Goal: Transaction & Acquisition: Purchase product/service

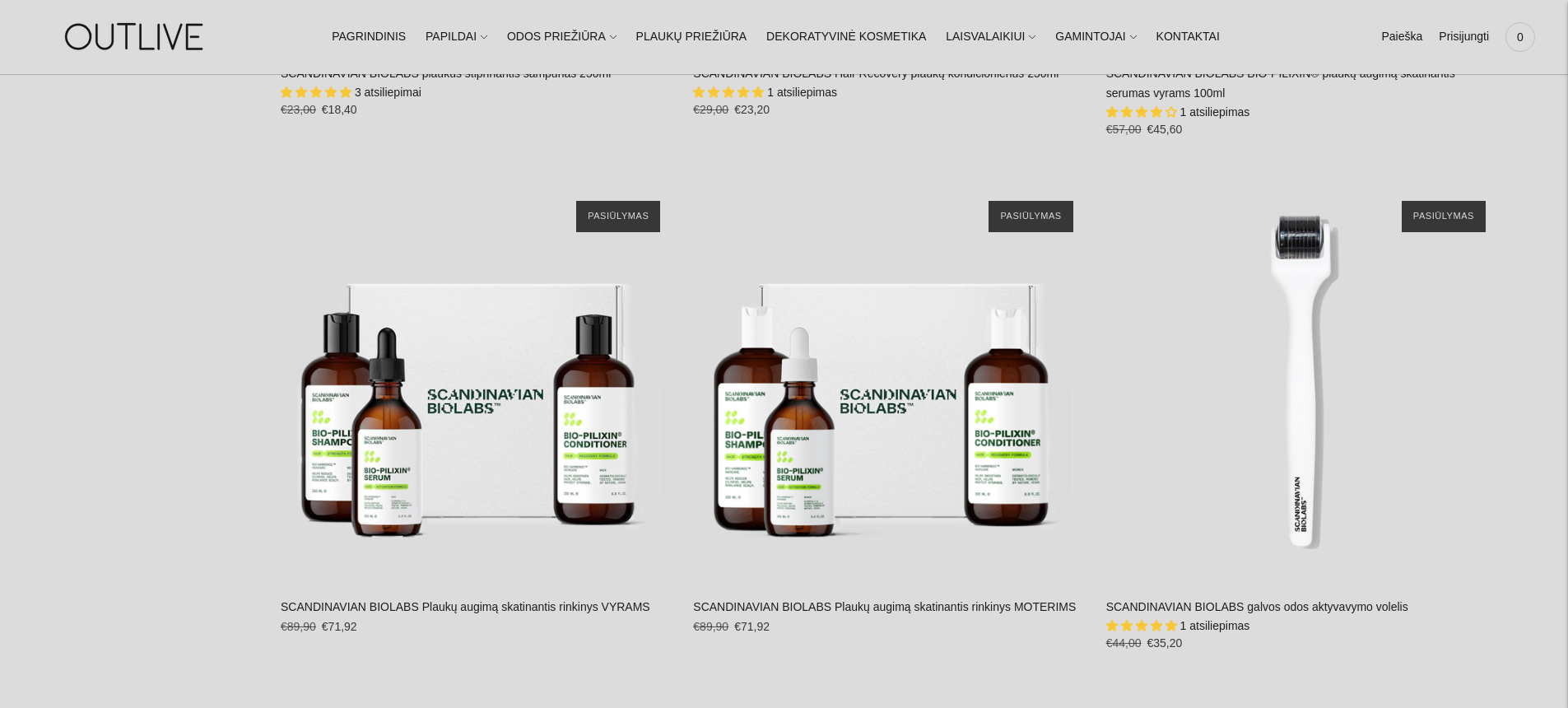
scroll to position [1522, 0]
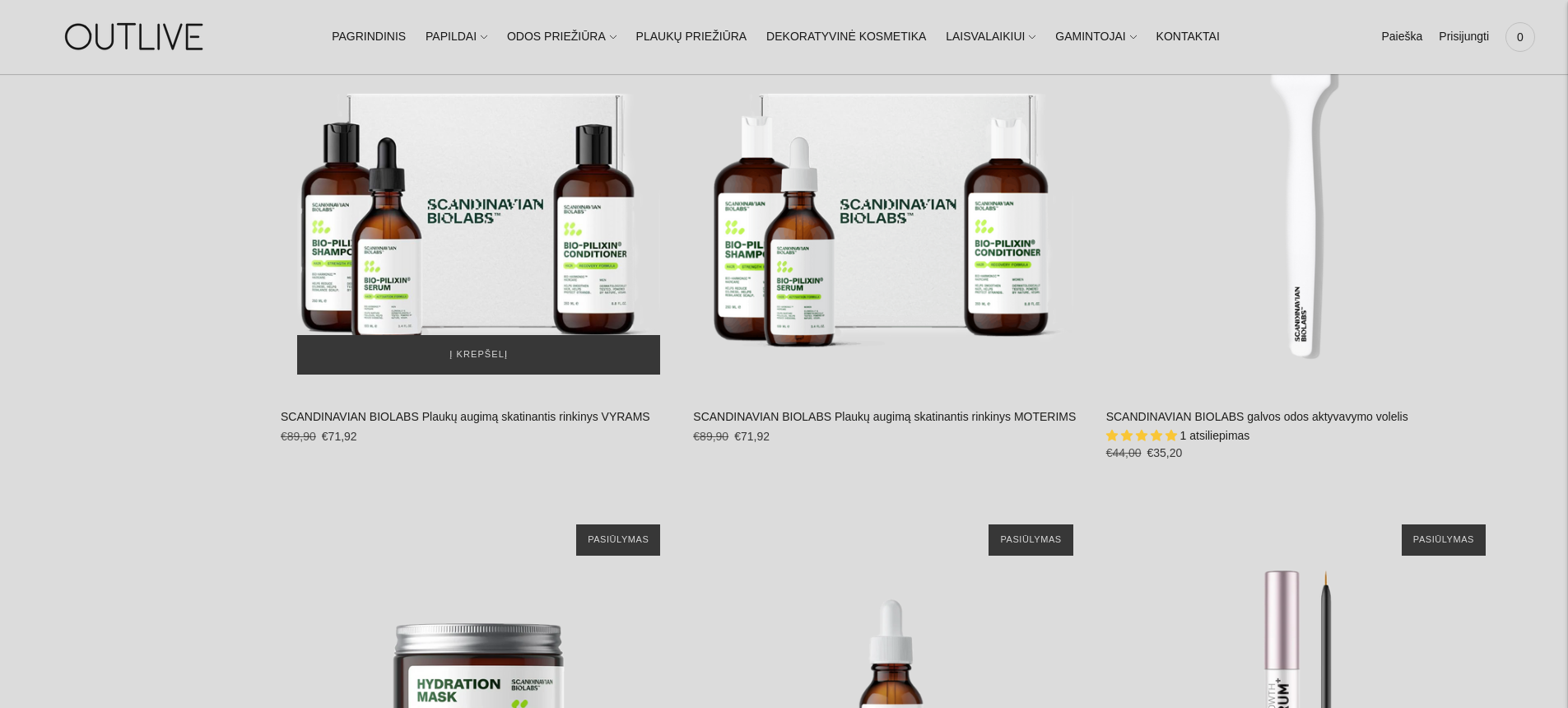
click at [568, 246] on img "SCANDINAVIAN BIOLABS Plaukų augimą skatinantis rinkinys VYRAMS\a" at bounding box center [478, 192] width 396 height 396
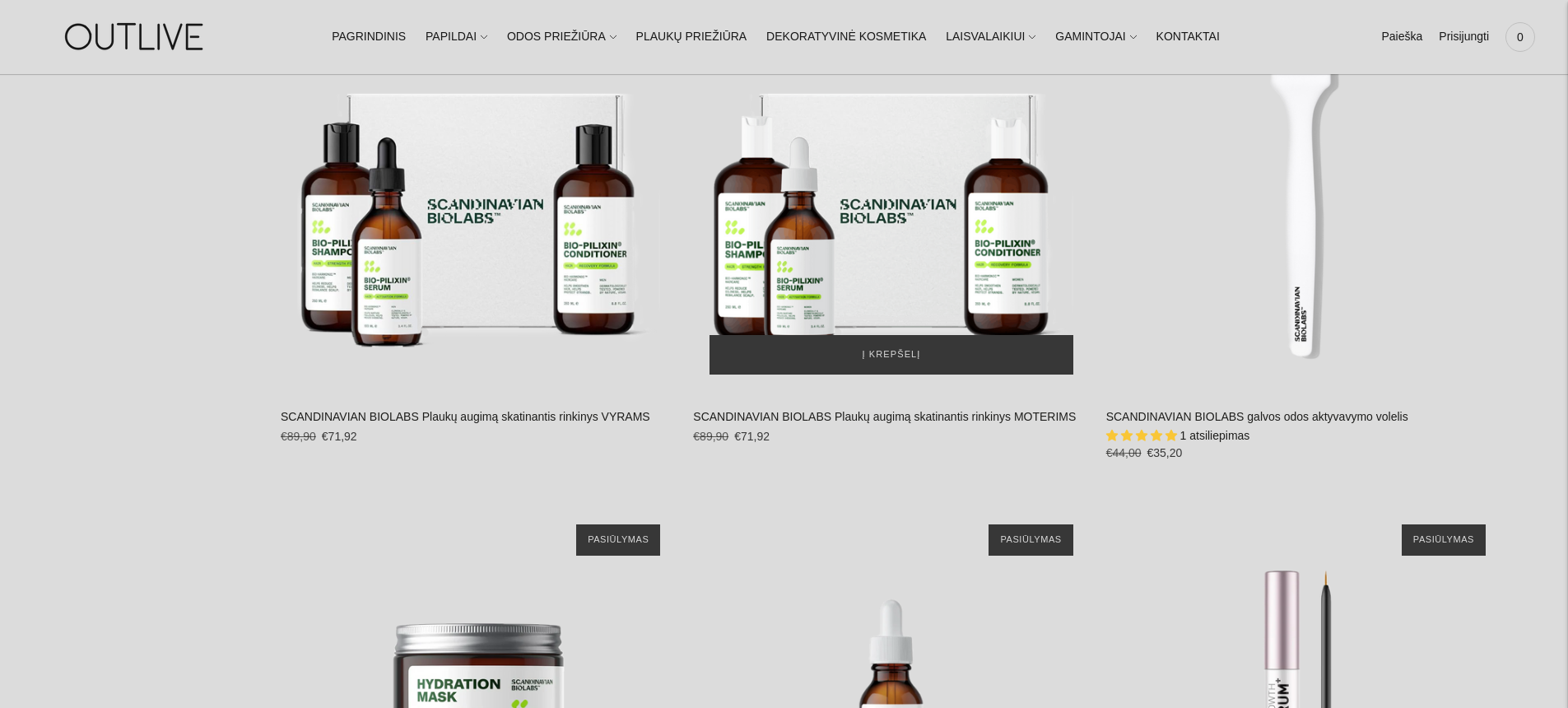
click at [889, 239] on img "SCANDINAVIAN BIOLABS Plaukų augimą skatinantis rinkinys MOTERIMS\a" at bounding box center [890, 192] width 396 height 396
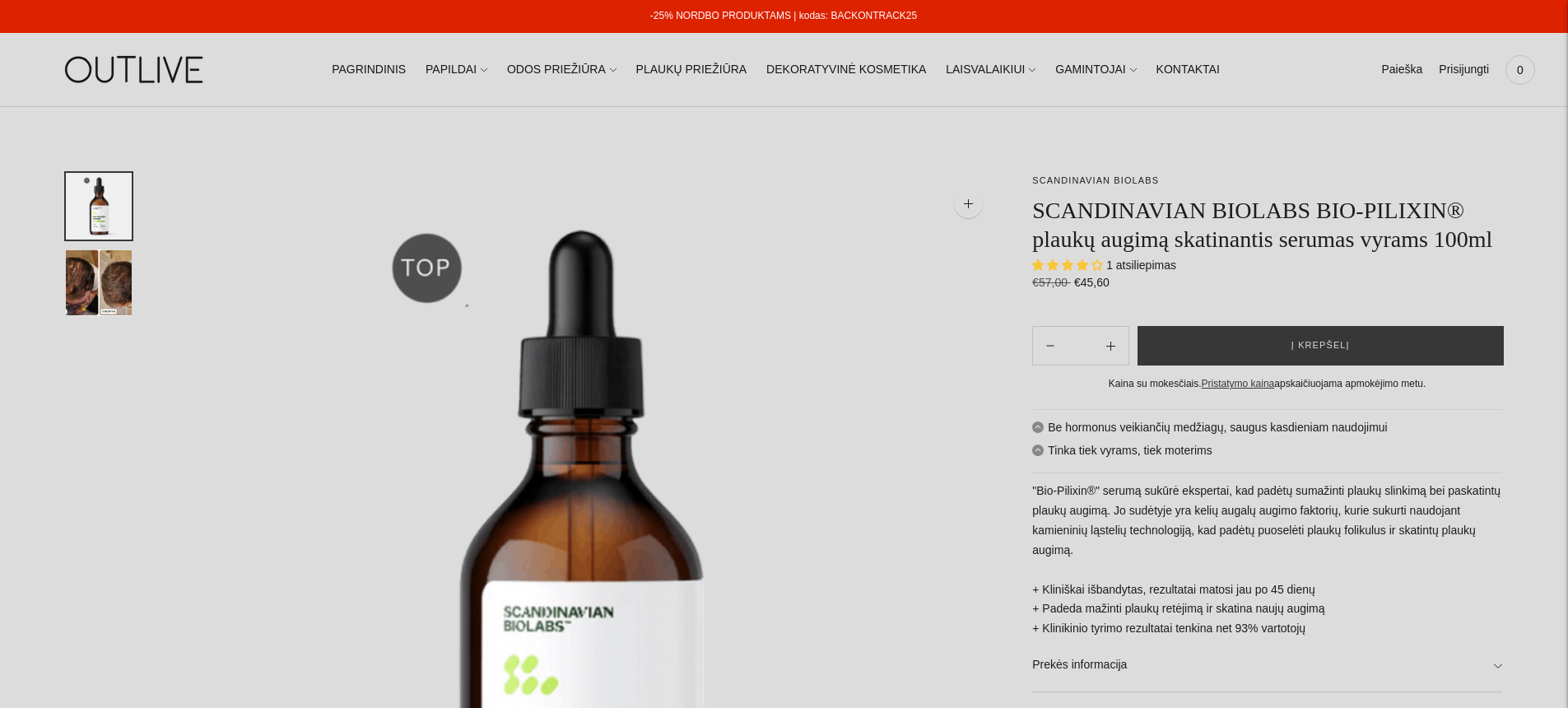
click at [1196, 251] on h1 "SCANDINAVIAN BIOLABS BIO-PILIXIN® plaukų augimą skatinantis serumas vyrams 100ml" at bounding box center [1267, 225] width 470 height 57
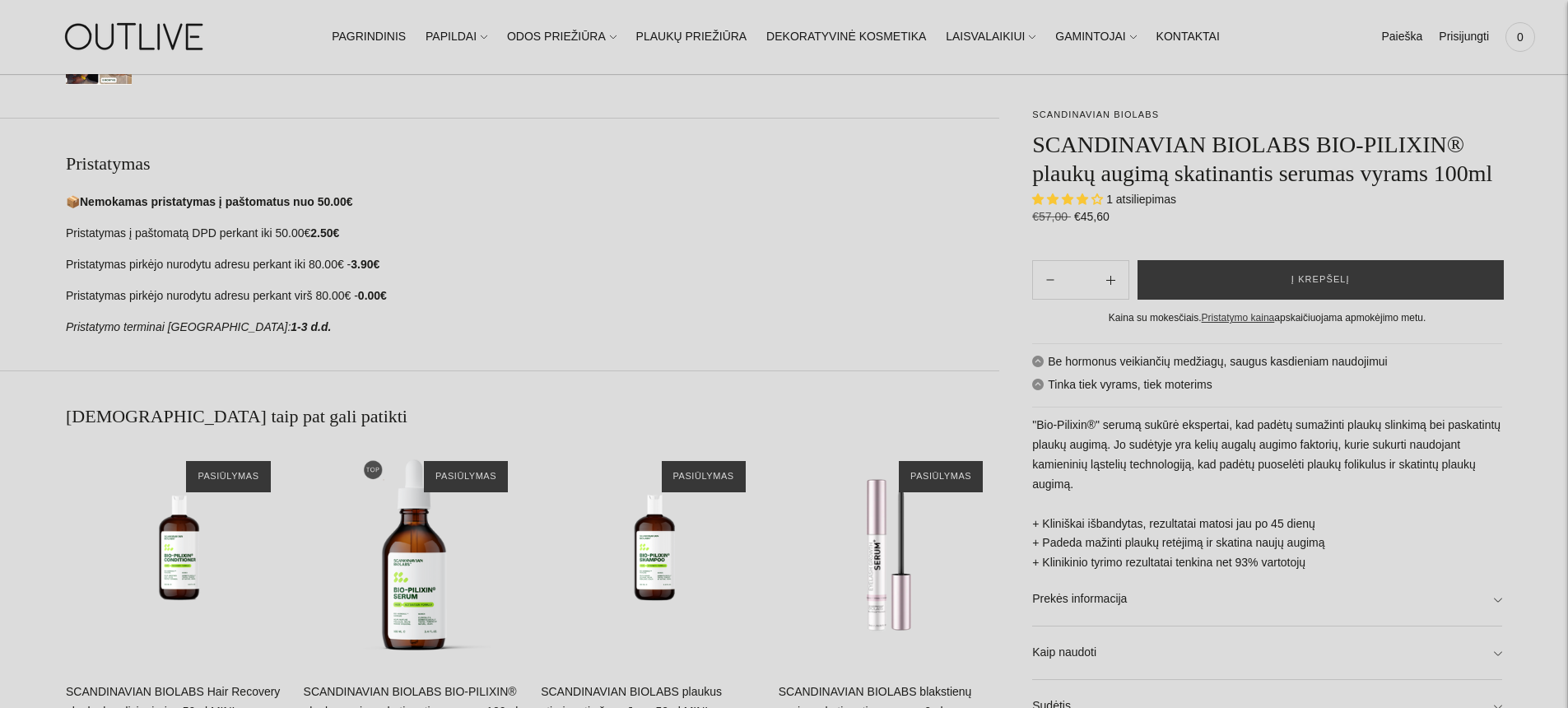
scroll to position [1123, 0]
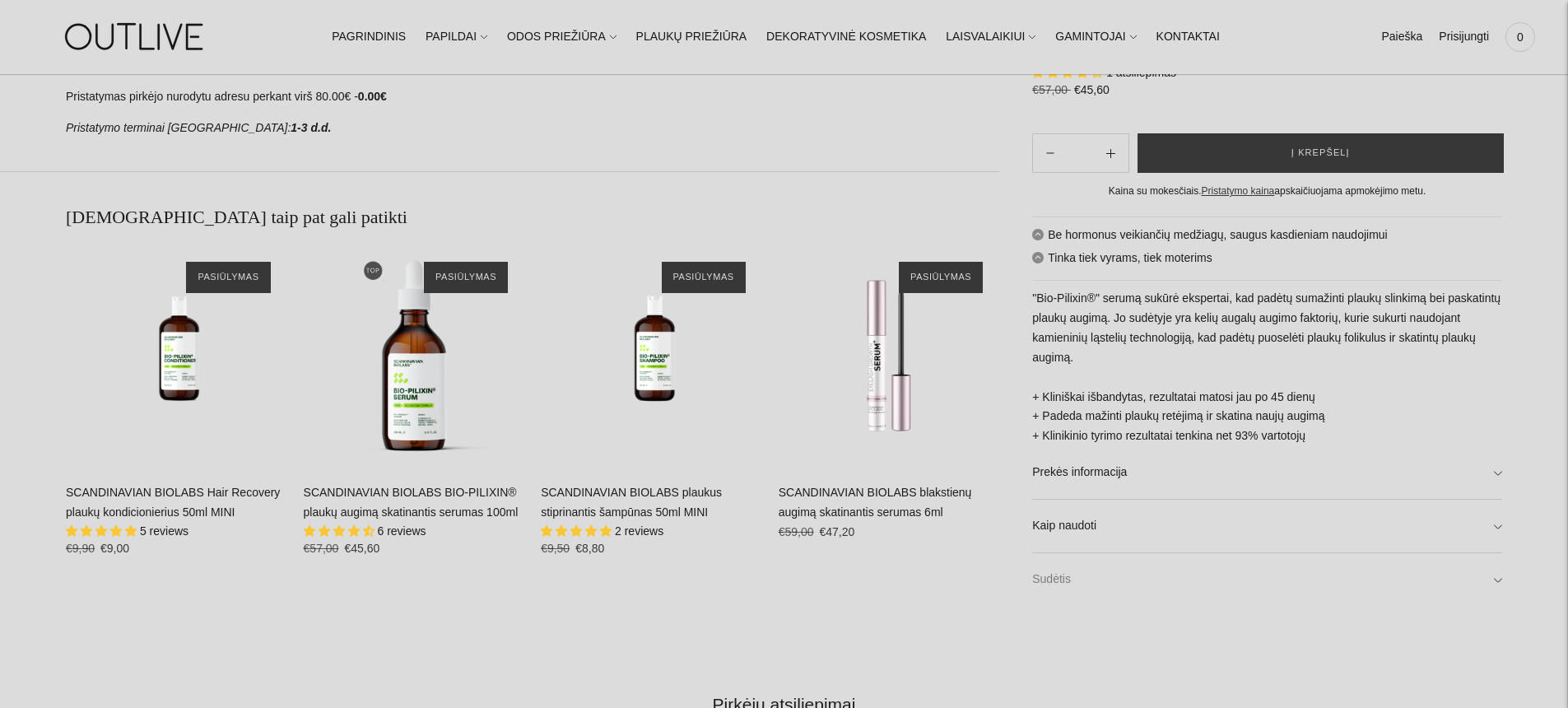
click at [1063, 582] on link "Sudėtis" at bounding box center [1267, 580] width 470 height 52
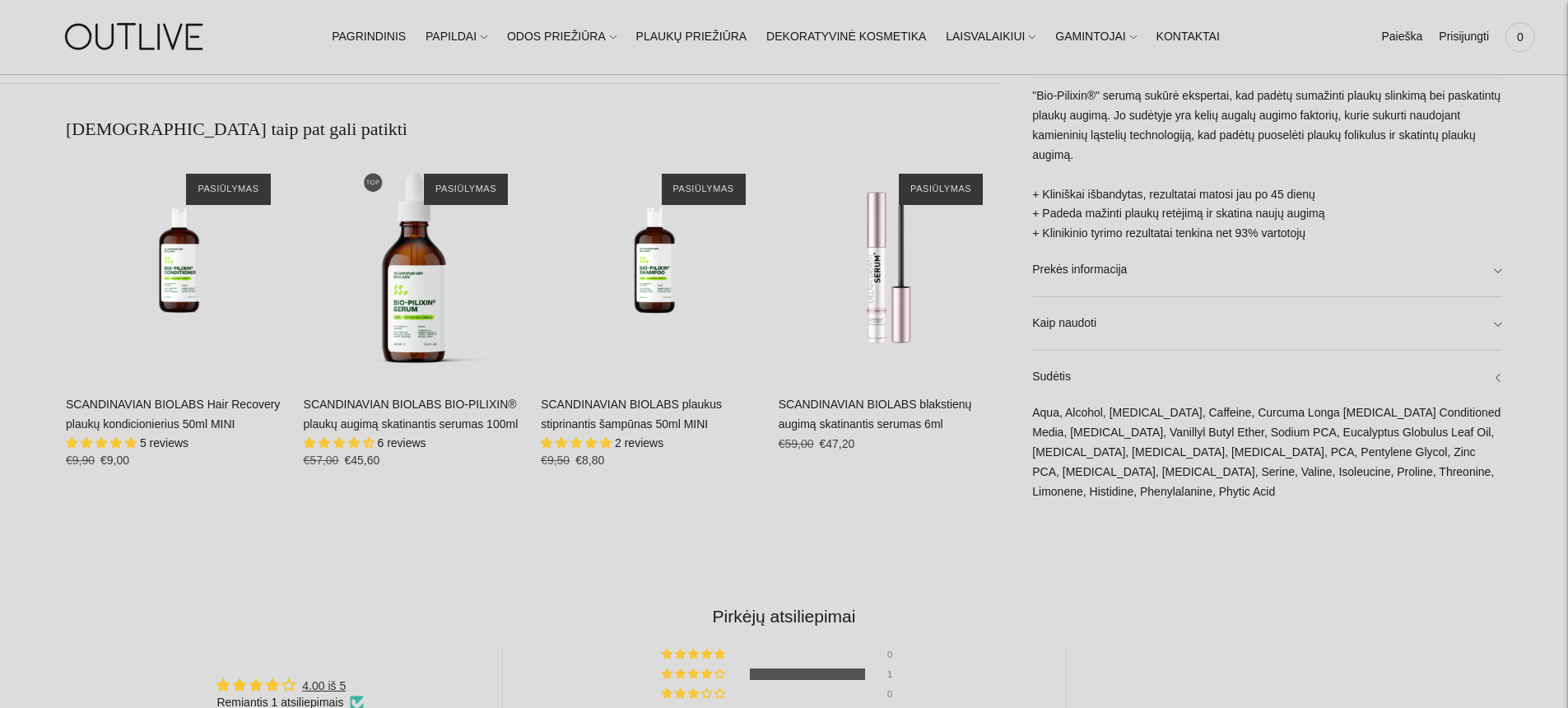
scroll to position [1219, 0]
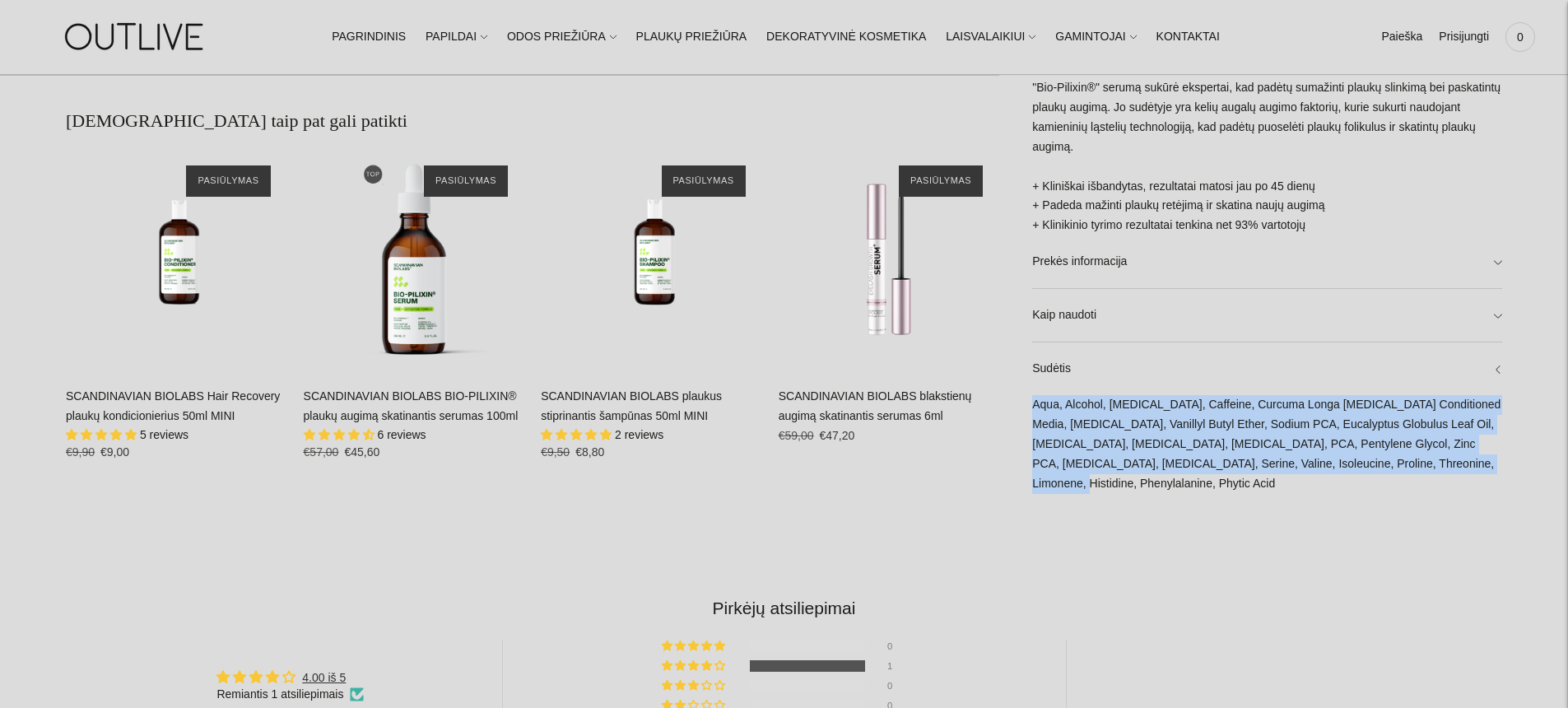
drag, startPoint x: 1059, startPoint y: 484, endPoint x: 1035, endPoint y: 401, distance: 86.4
click at [1034, 402] on div "Aqua, Alcohol, [MEDICAL_DATA], Caffeine, Curcuma Longa [MEDICAL_DATA] Condition…" at bounding box center [1267, 452] width 470 height 116
click at [1032, 368] on link "Sudėtis" at bounding box center [1267, 368] width 470 height 52
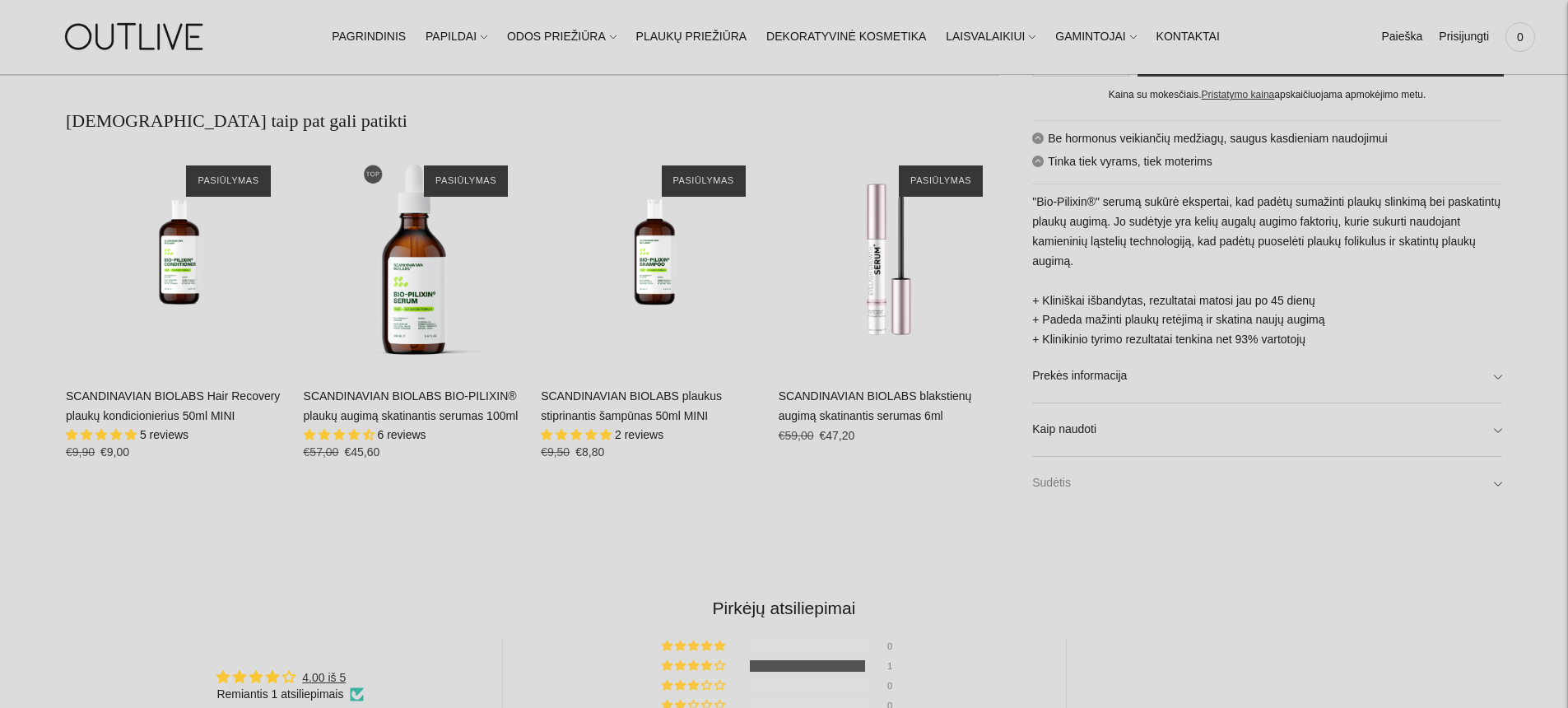
click at [1050, 479] on link "Sudėtis" at bounding box center [1267, 484] width 470 height 52
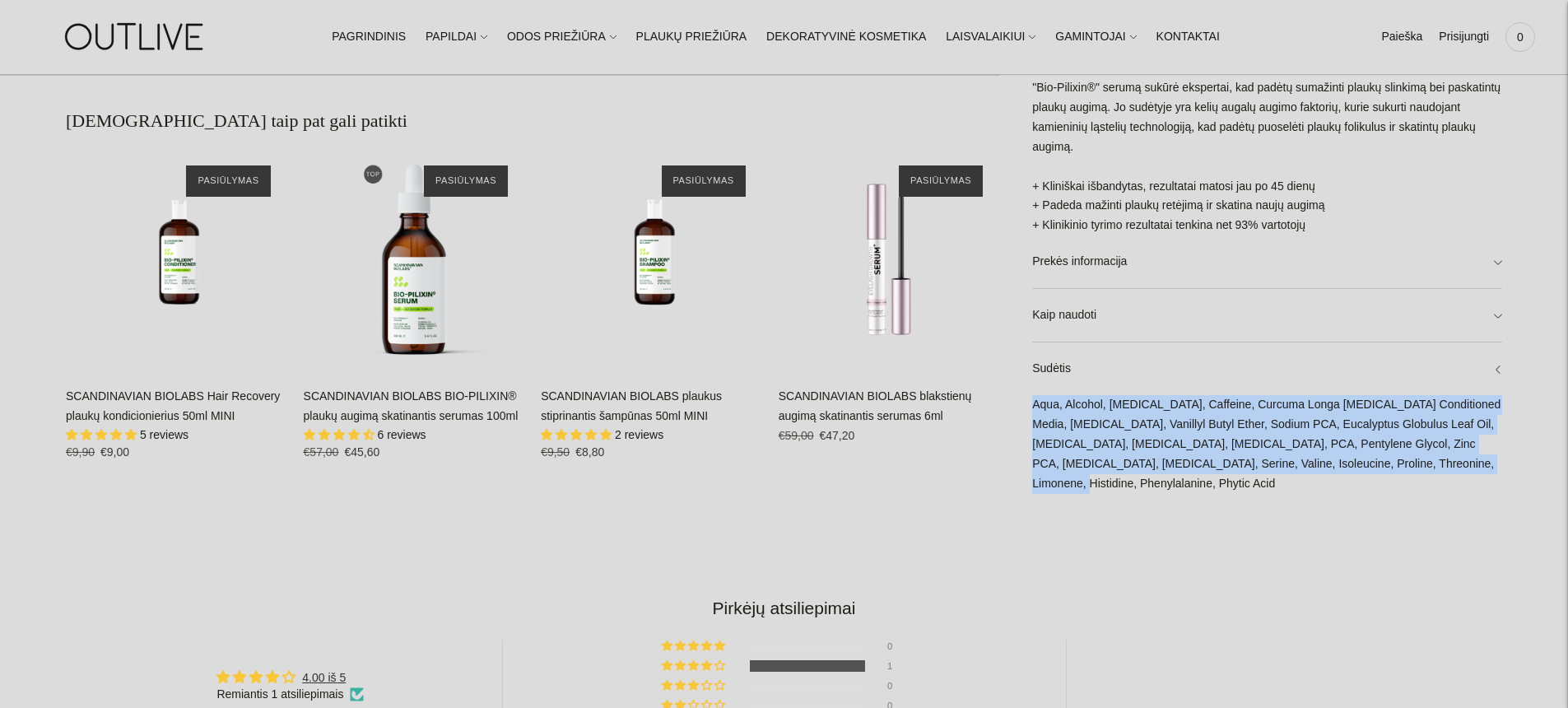
click at [1064, 484] on div "Aqua, Alcohol, [MEDICAL_DATA], Caffeine, Curcuma Longa [MEDICAL_DATA] Condition…" at bounding box center [1267, 452] width 470 height 116
drag, startPoint x: 1065, startPoint y: 483, endPoint x: 1039, endPoint y: 405, distance: 82.2
click at [1039, 405] on div "Aqua, Alcohol, [MEDICAL_DATA], Caffeine, Curcuma Longa [MEDICAL_DATA] Condition…" at bounding box center [1267, 452] width 470 height 116
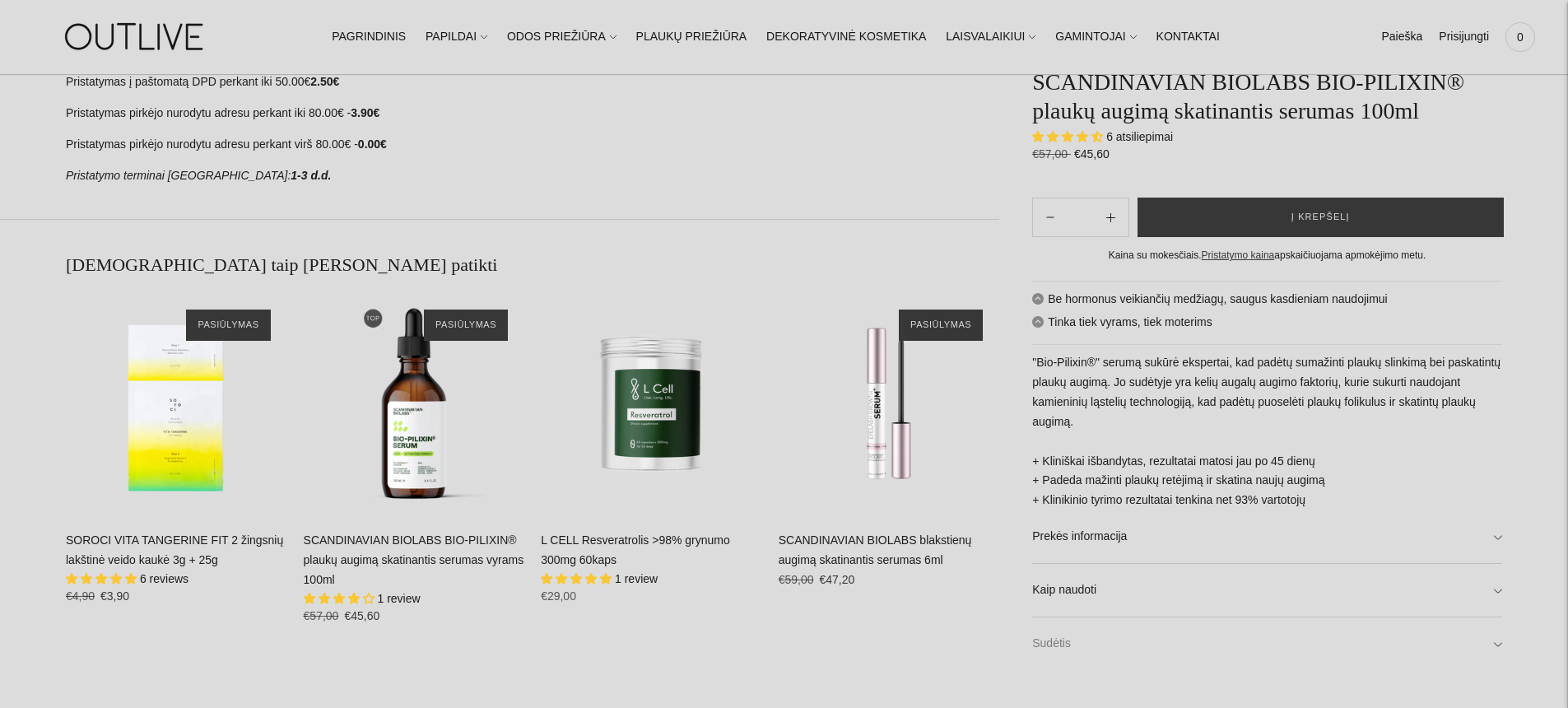
scroll to position [1133, 0]
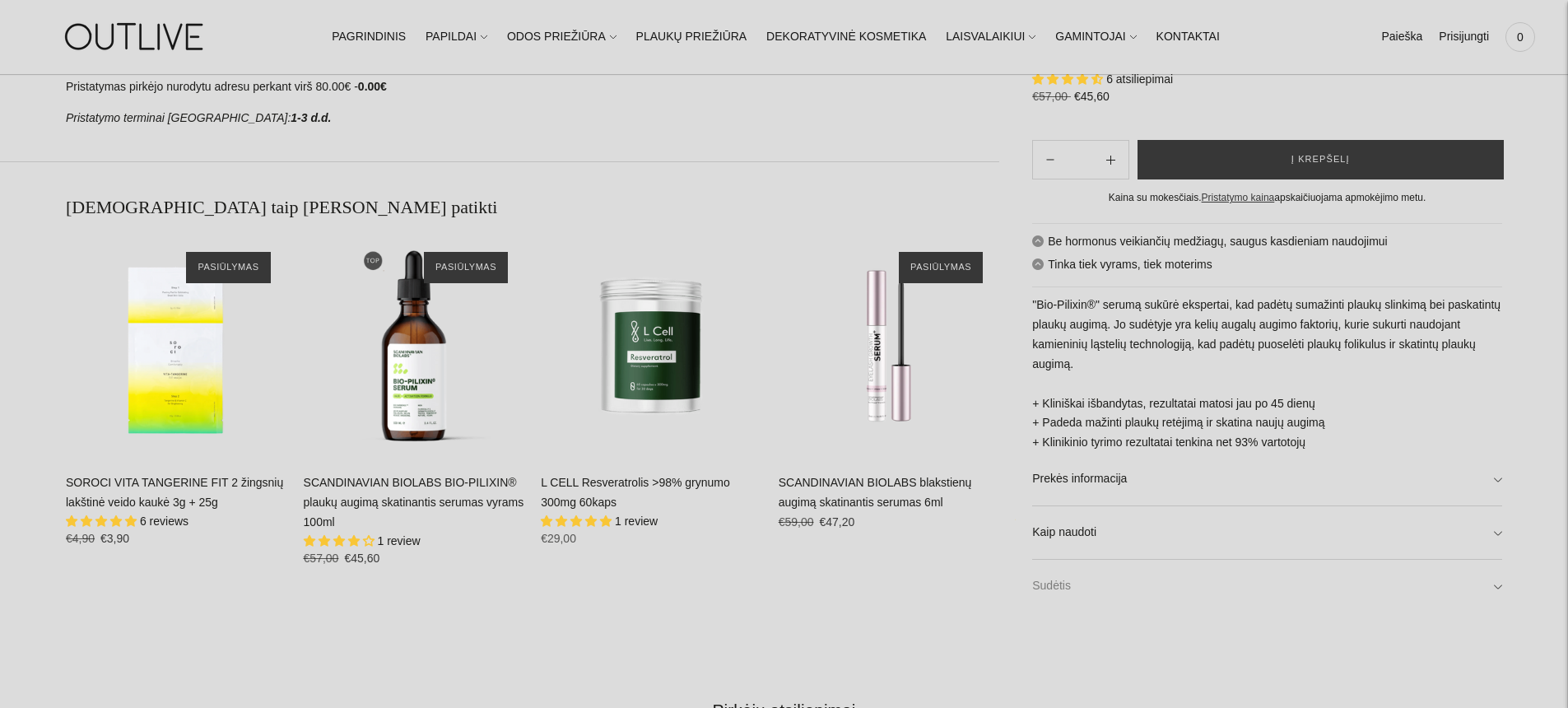
click at [1060, 589] on link "Sudėtis" at bounding box center [1267, 586] width 470 height 52
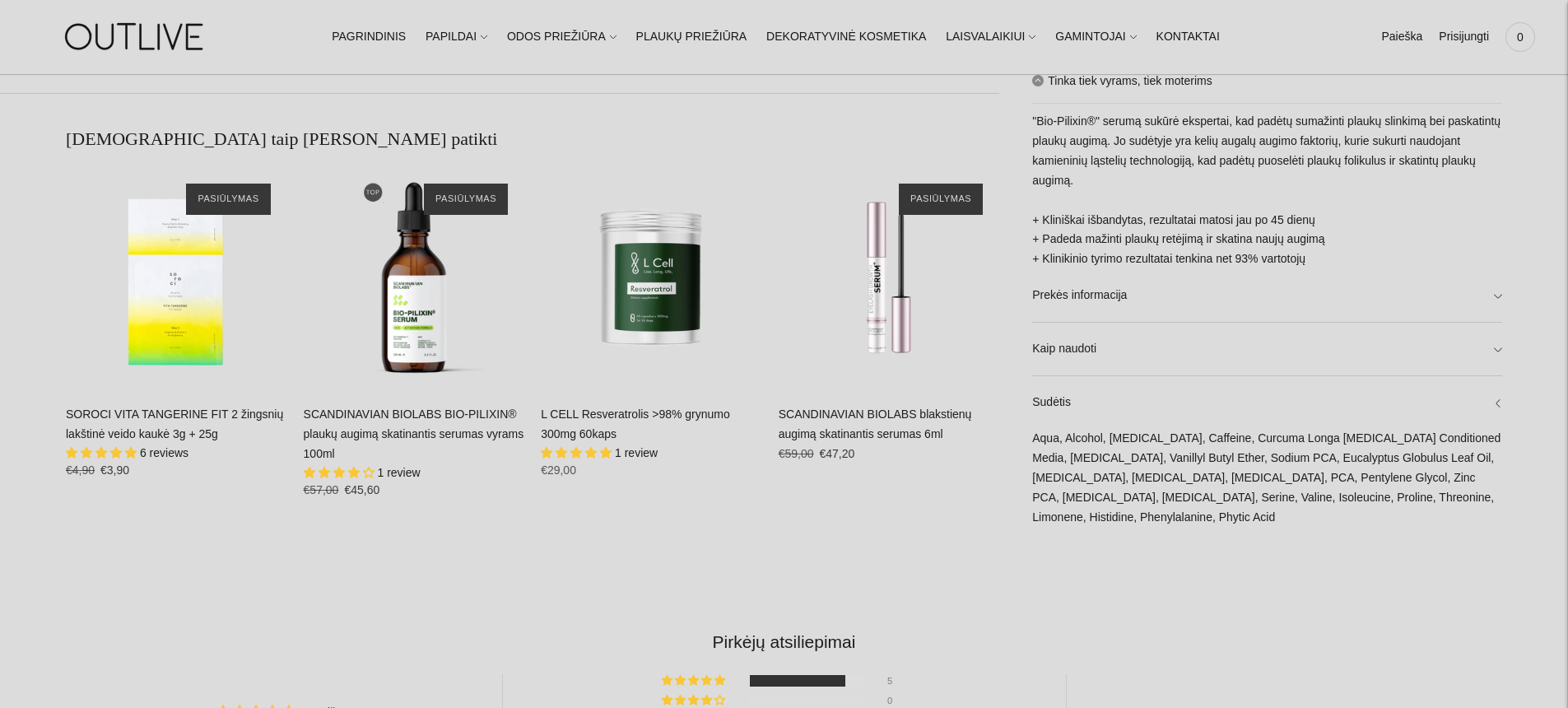
scroll to position [1285, 0]
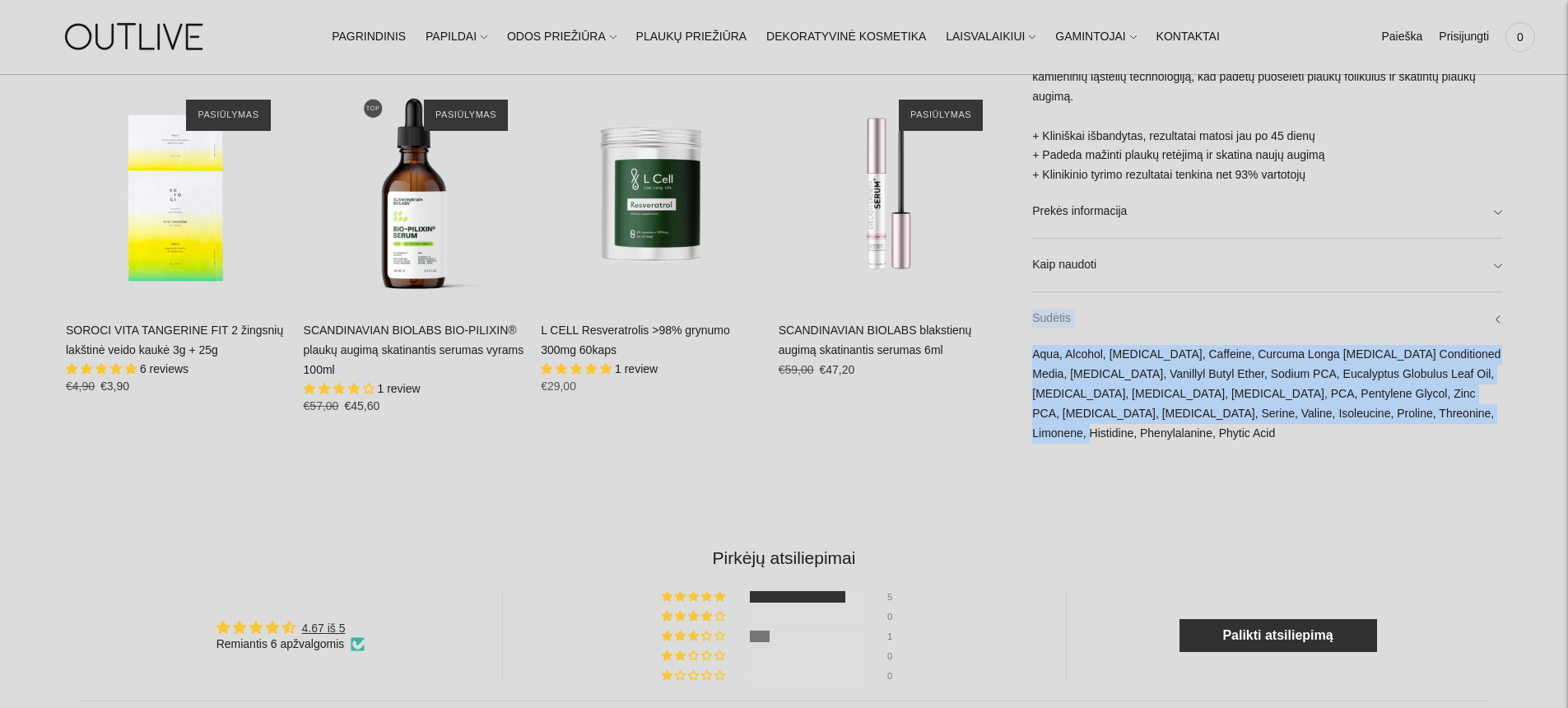
drag, startPoint x: 1061, startPoint y: 437, endPoint x: 1035, endPoint y: 315, distance: 124.7
click at [1035, 315] on div "Sudėtis Aqua, Alcohol, [MEDICAL_DATA], Caffeine, Curcuma Longa [MEDICAL_DATA] C…" at bounding box center [1267, 377] width 470 height 168
copy div "Sudėtis Aqua, Alcohol, [MEDICAL_DATA], Caffeine, Curcuma Longa [MEDICAL_DATA] C…"
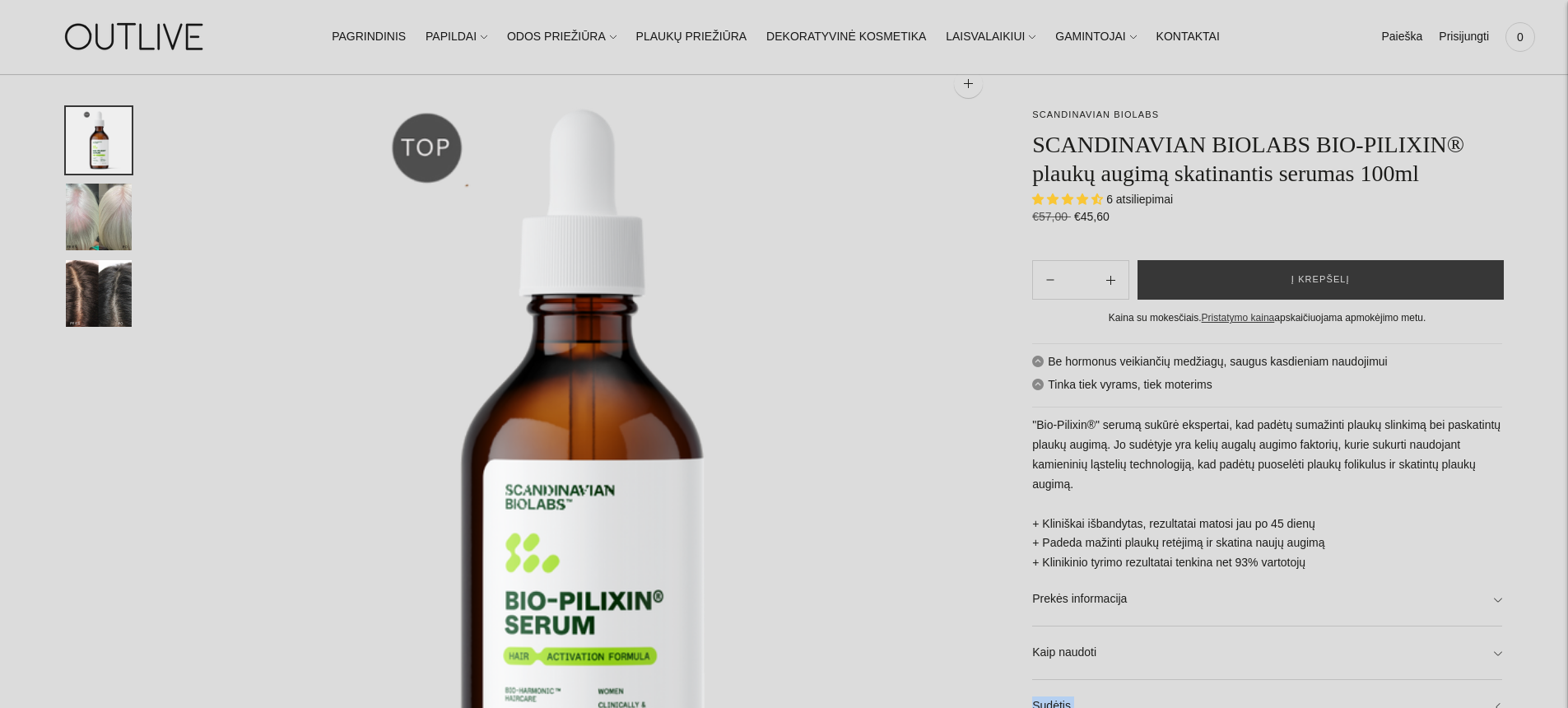
scroll to position [0, 0]
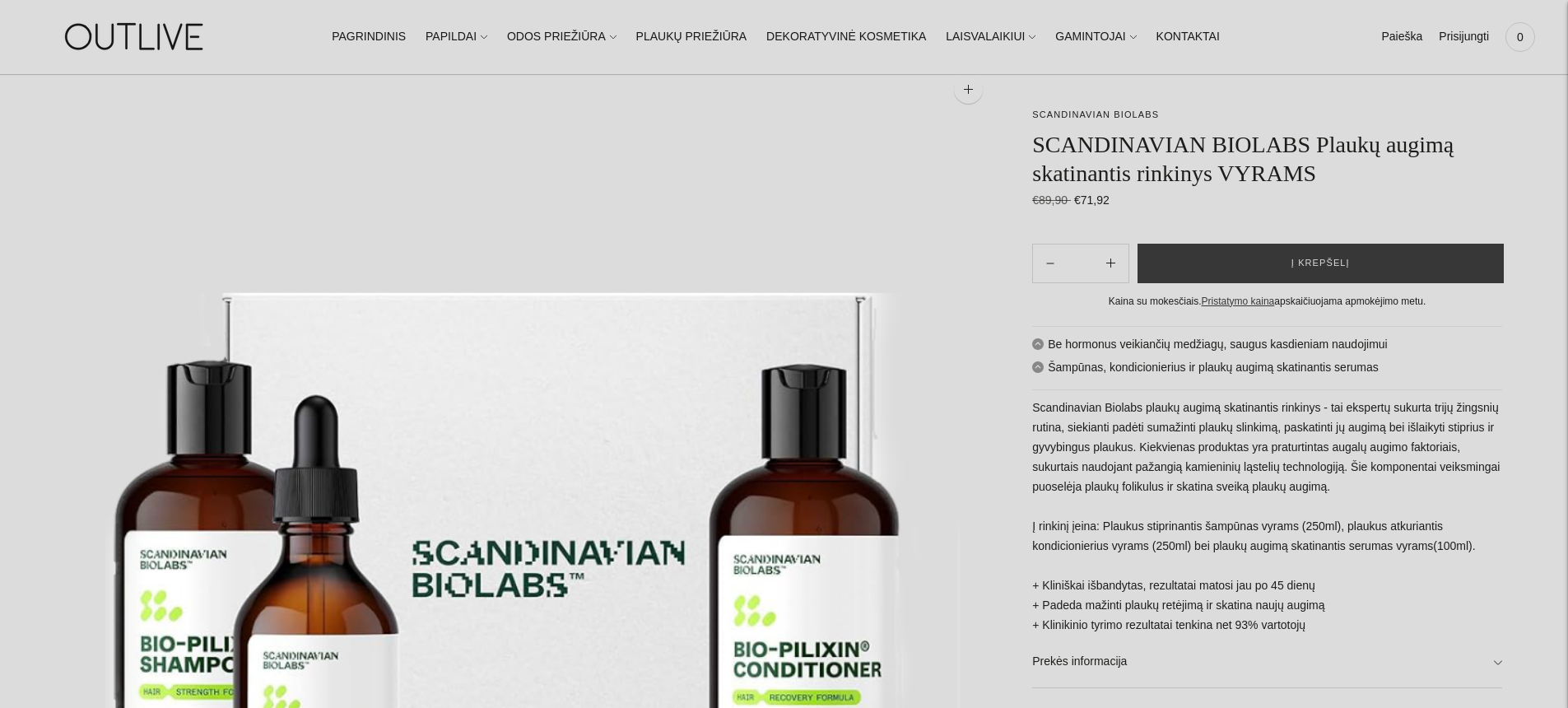
scroll to position [135, 0]
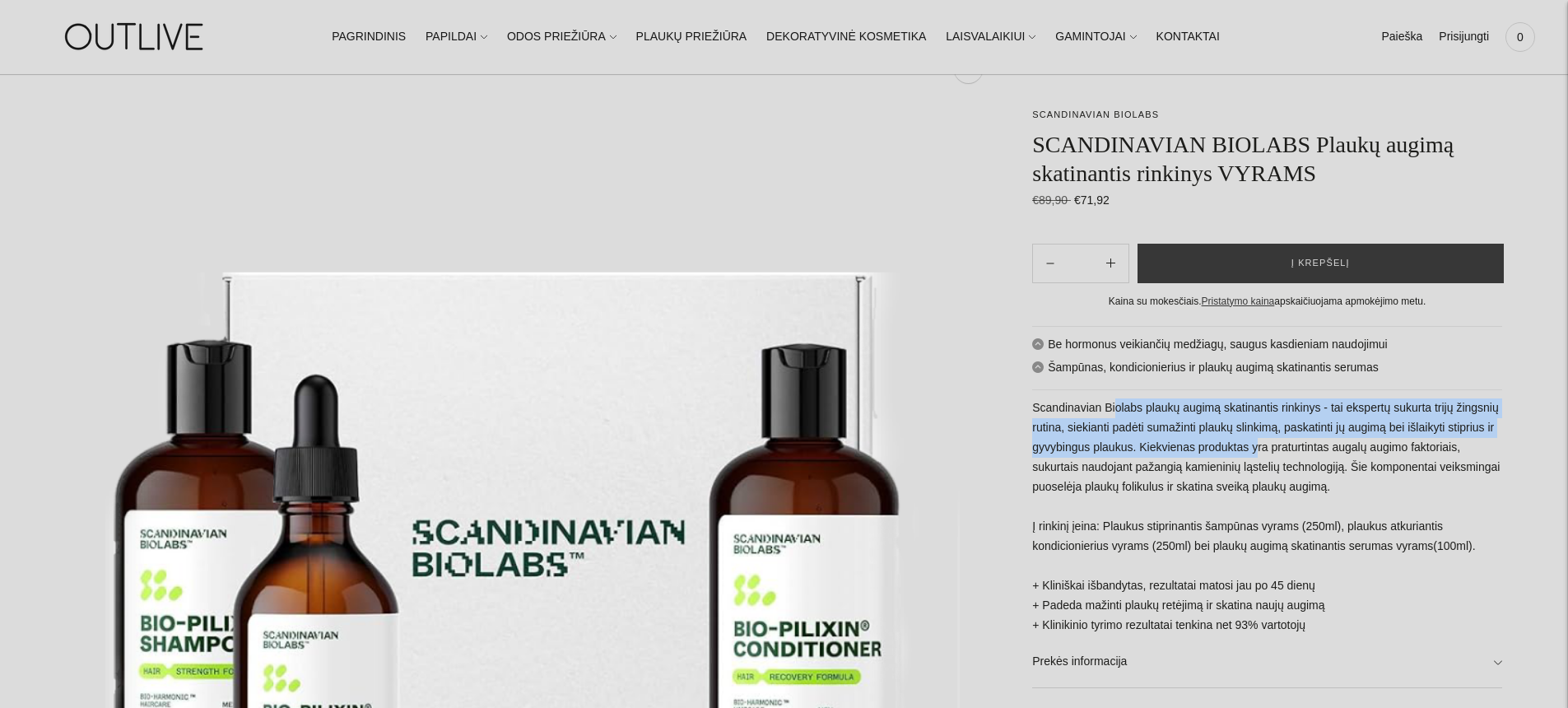
drag, startPoint x: 1149, startPoint y: 416, endPoint x: 1416, endPoint y: 457, distance: 270.1
click at [1416, 457] on div "Be hormonus veikiančių medžiagų, saugus kasdieniam naudojimui Šampūnas, kondici…" at bounding box center [1267, 560] width 470 height 469
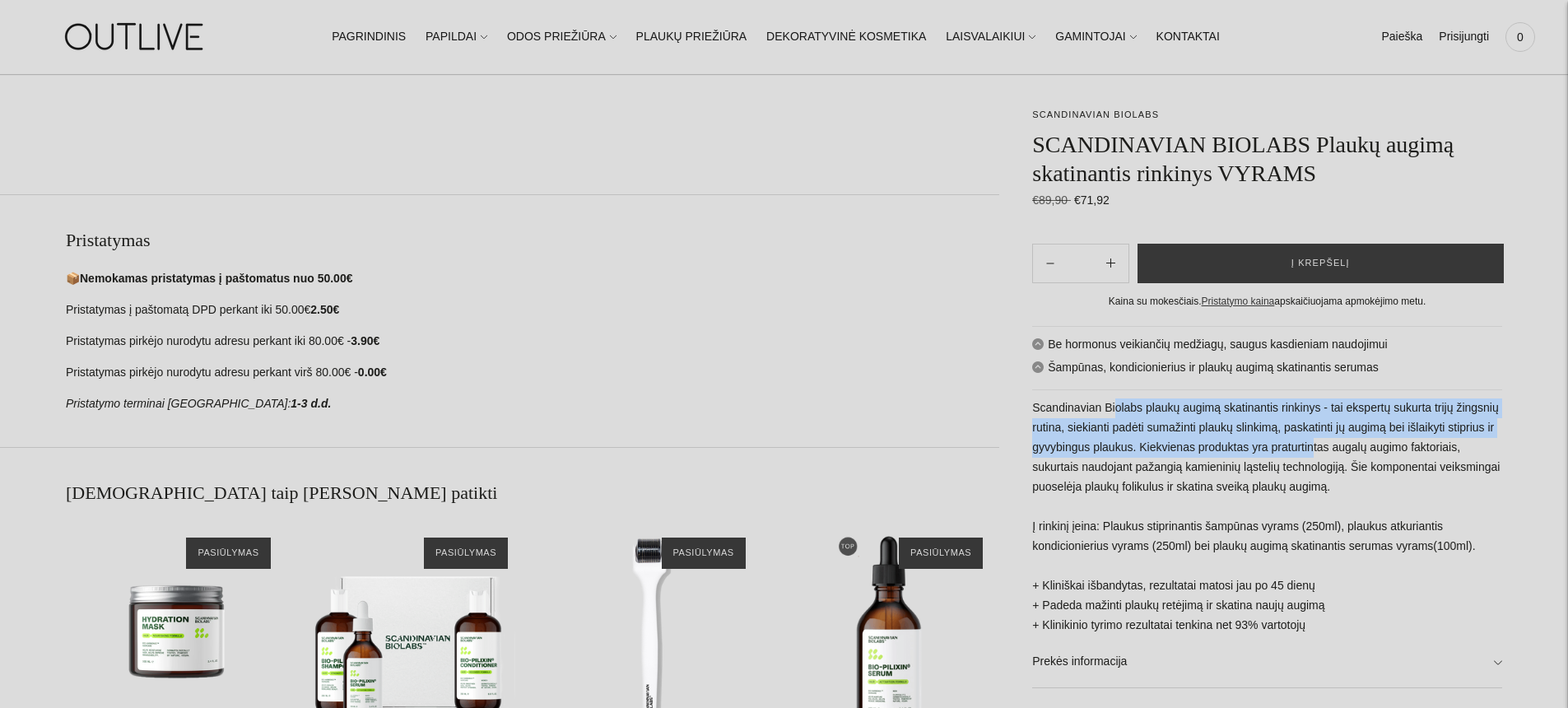
scroll to position [1306, 0]
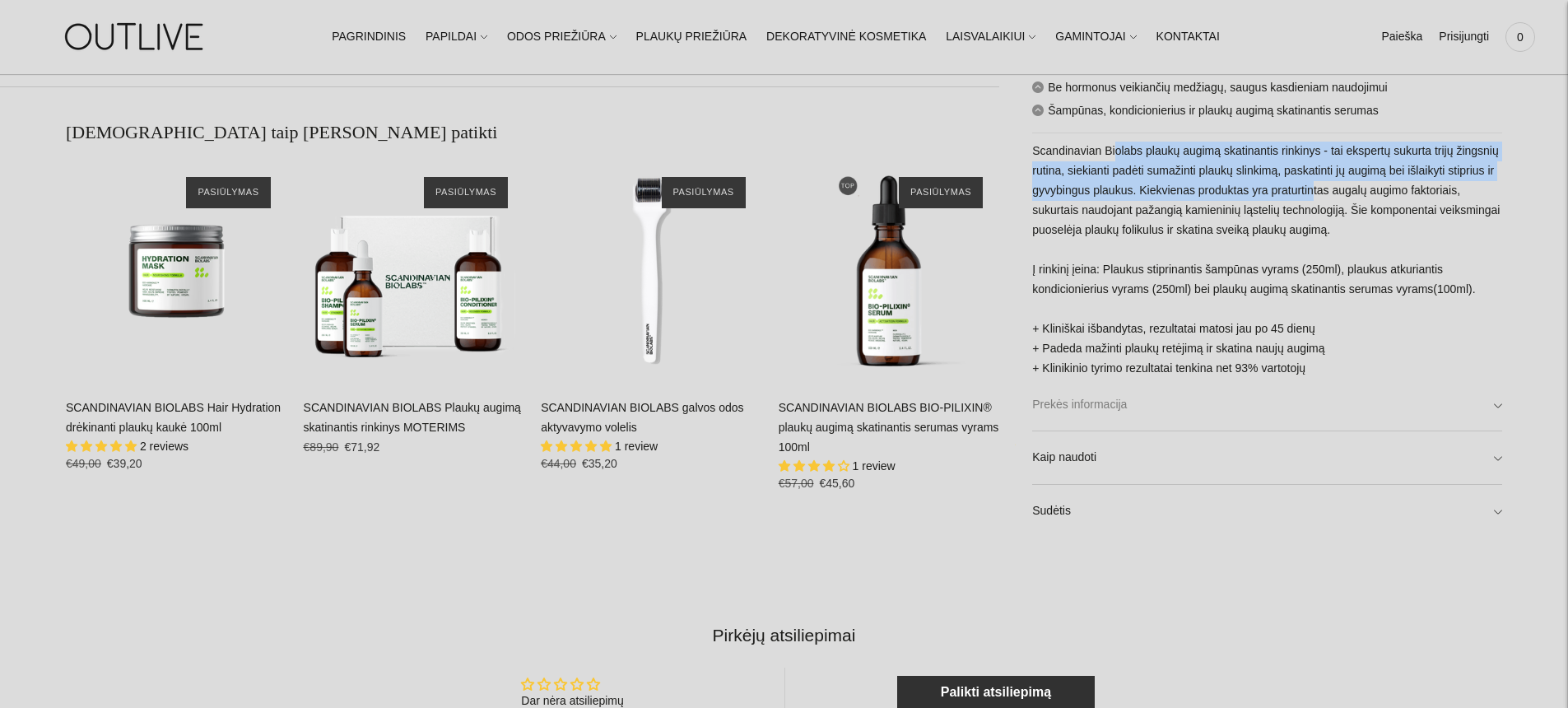
click at [1085, 397] on link "Prekės informacija" at bounding box center [1267, 404] width 470 height 52
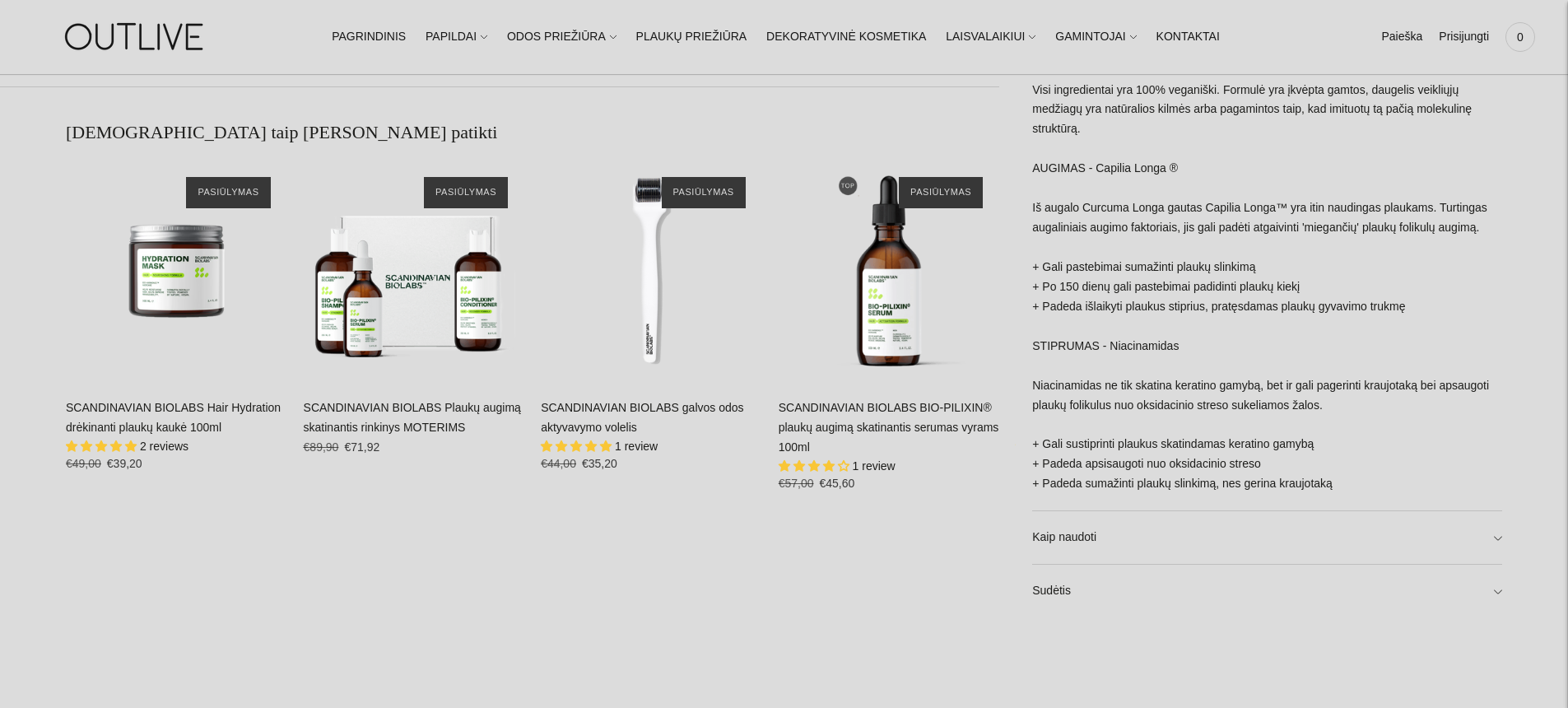
scroll to position [1309, 0]
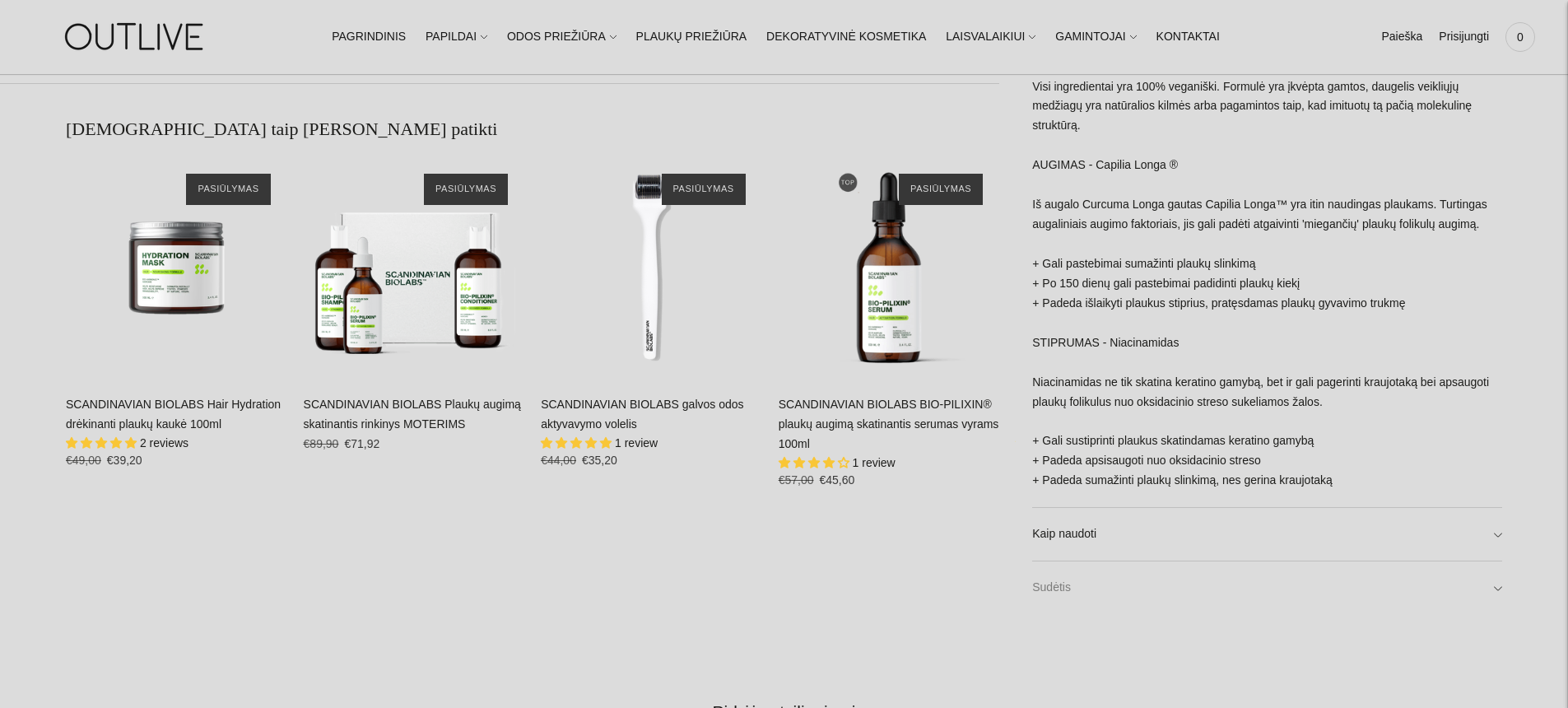
drag, startPoint x: 1058, startPoint y: 586, endPoint x: 1071, endPoint y: 584, distance: 13.2
click at [1059, 586] on link "Sudėtis" at bounding box center [1267, 588] width 470 height 52
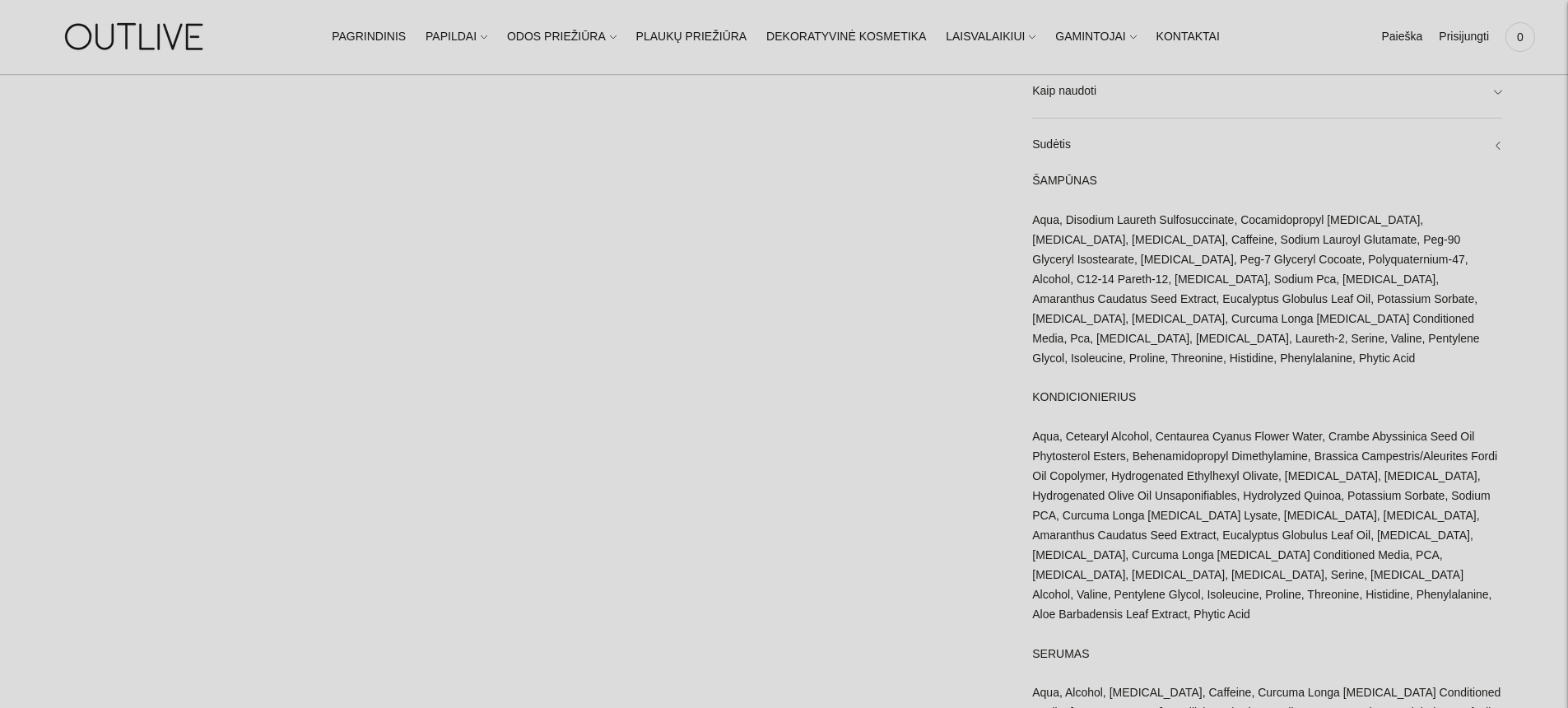
scroll to position [1735, 0]
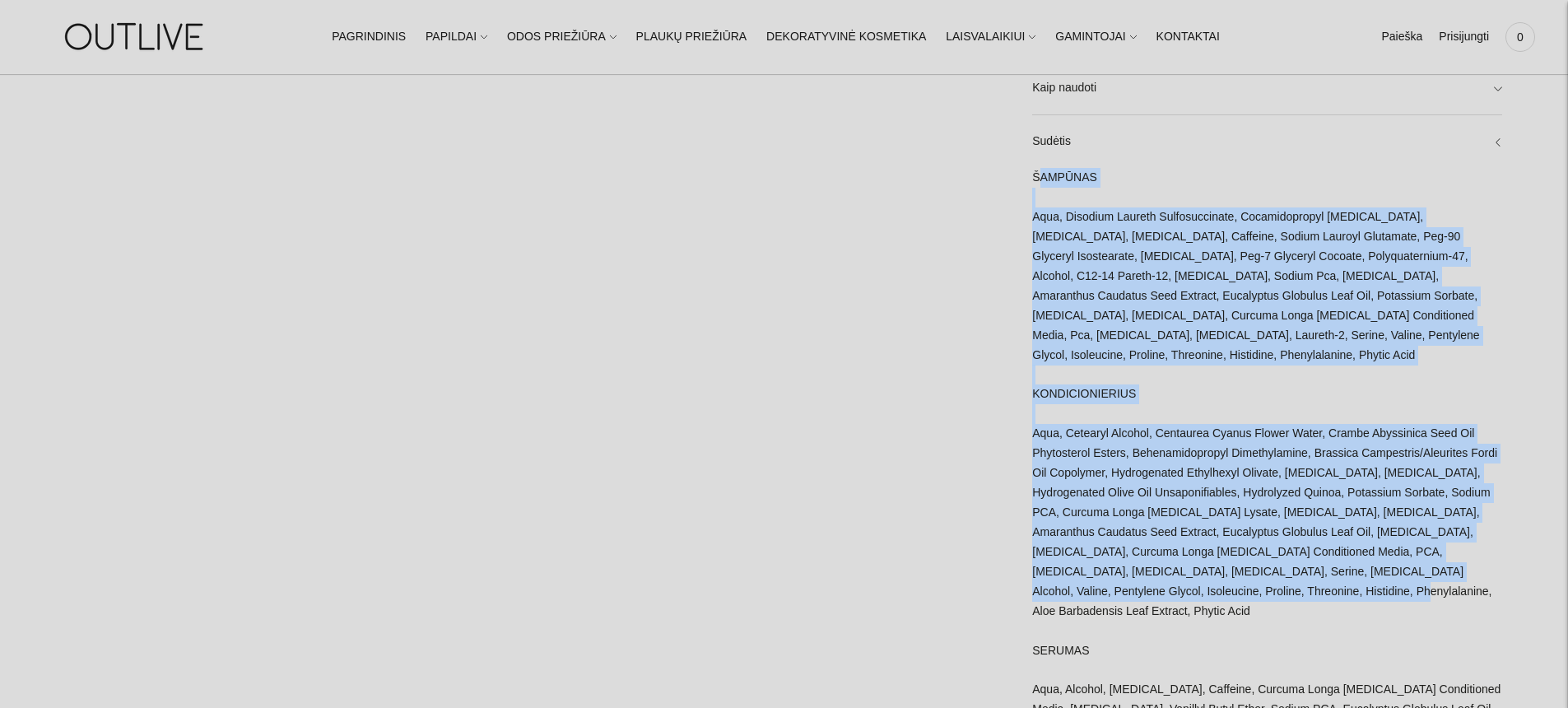
drag, startPoint x: 1032, startPoint y: 201, endPoint x: 1227, endPoint y: 522, distance: 375.6
click at [1350, 598] on div "ŠAMPŪNAS Aqua, Disodium Laureth Sulfosuccinate, Cocamidopropyl Betaine, Niacina…" at bounding box center [1267, 482] width 470 height 628
copy div "ŠAMPŪNAS Aqua, Disodium Laureth Sulfosuccinate, Cocamidopropyl Betaine, Niacina…"
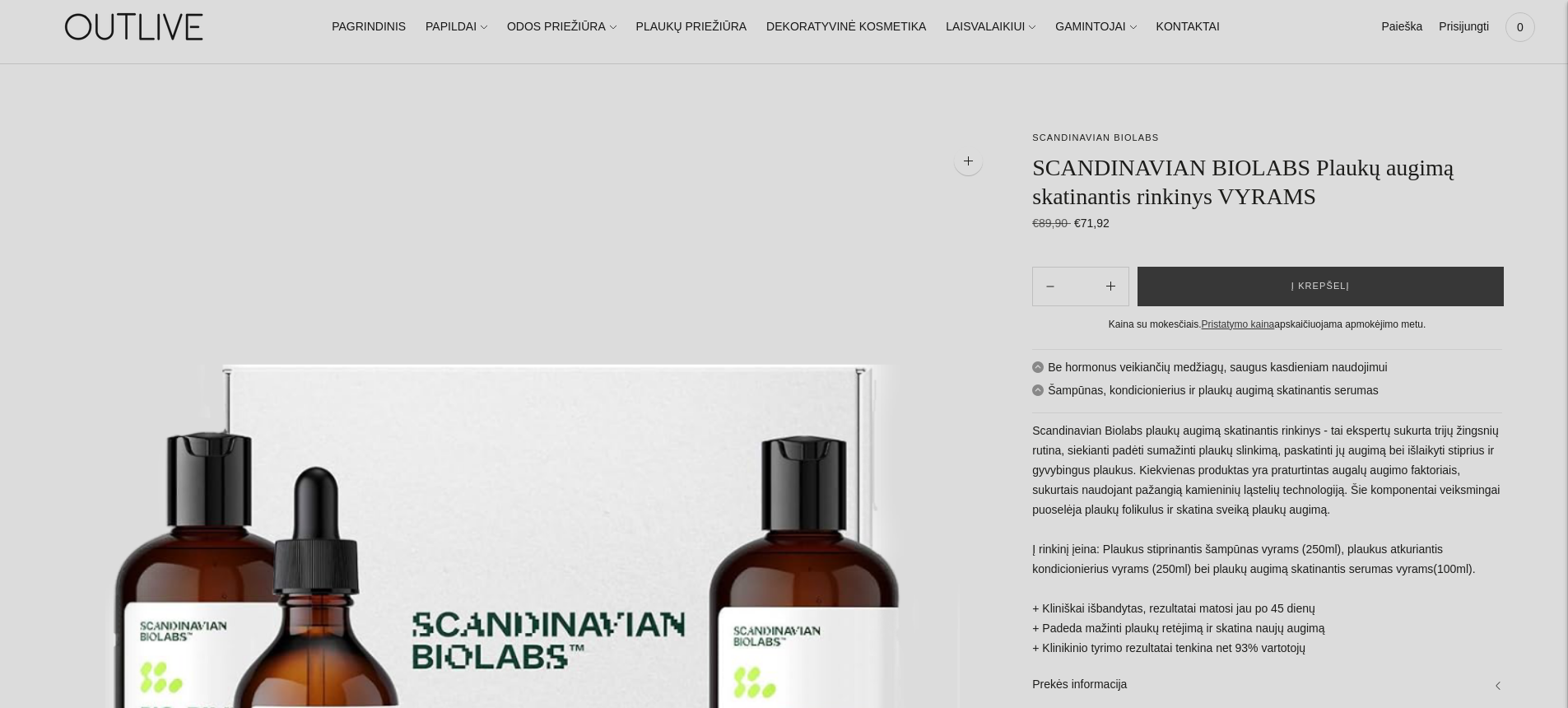
scroll to position [0, 0]
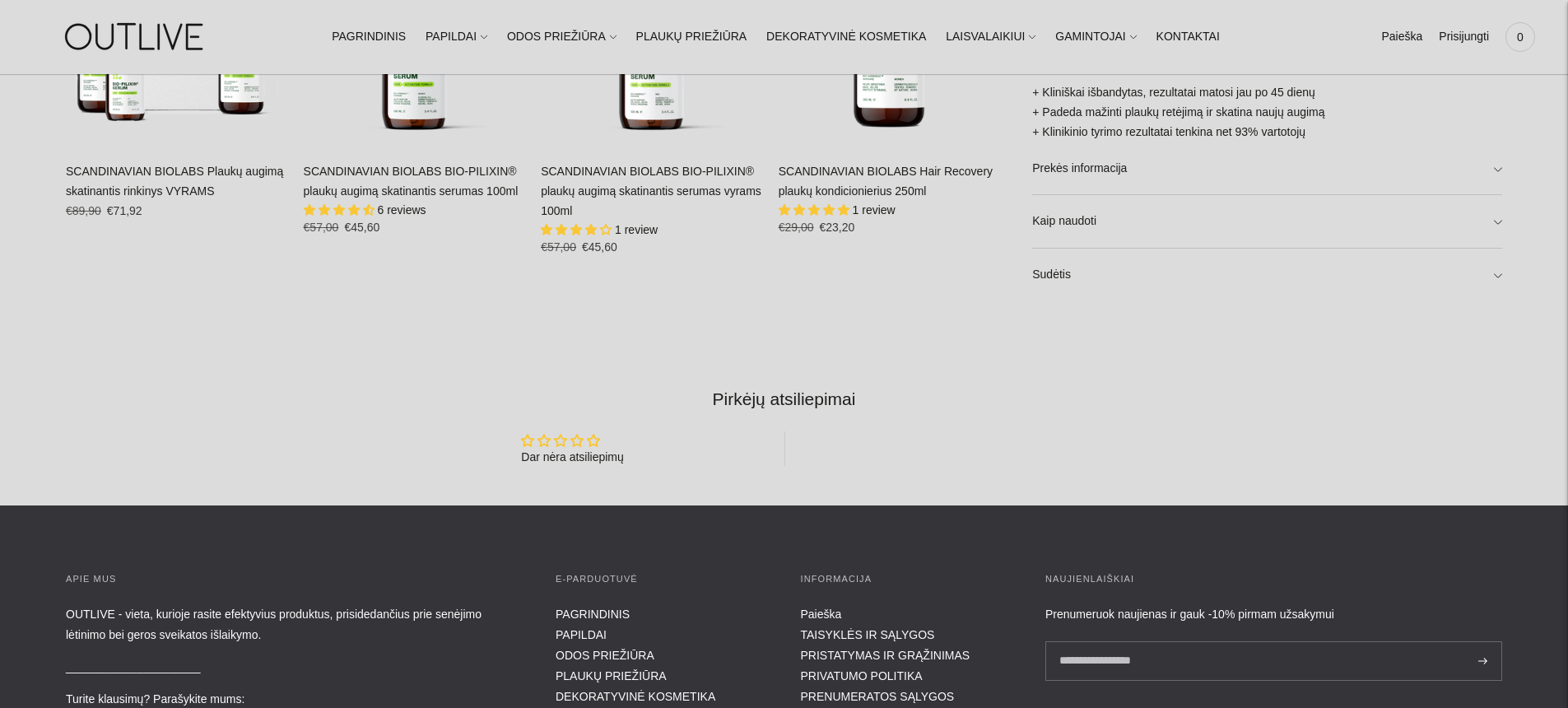
scroll to position [1596, 0]
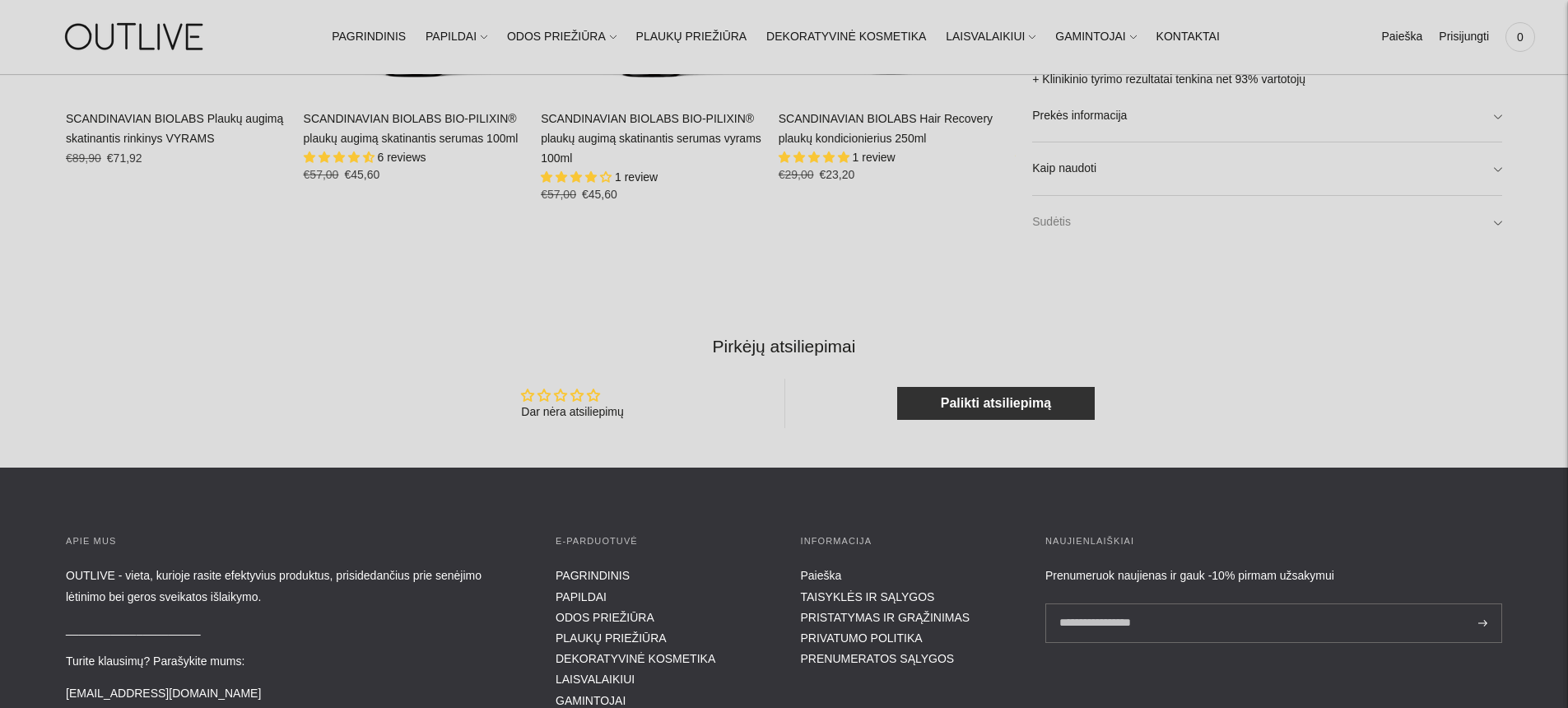
click at [1073, 225] on link "Sudėtis" at bounding box center [1267, 222] width 470 height 52
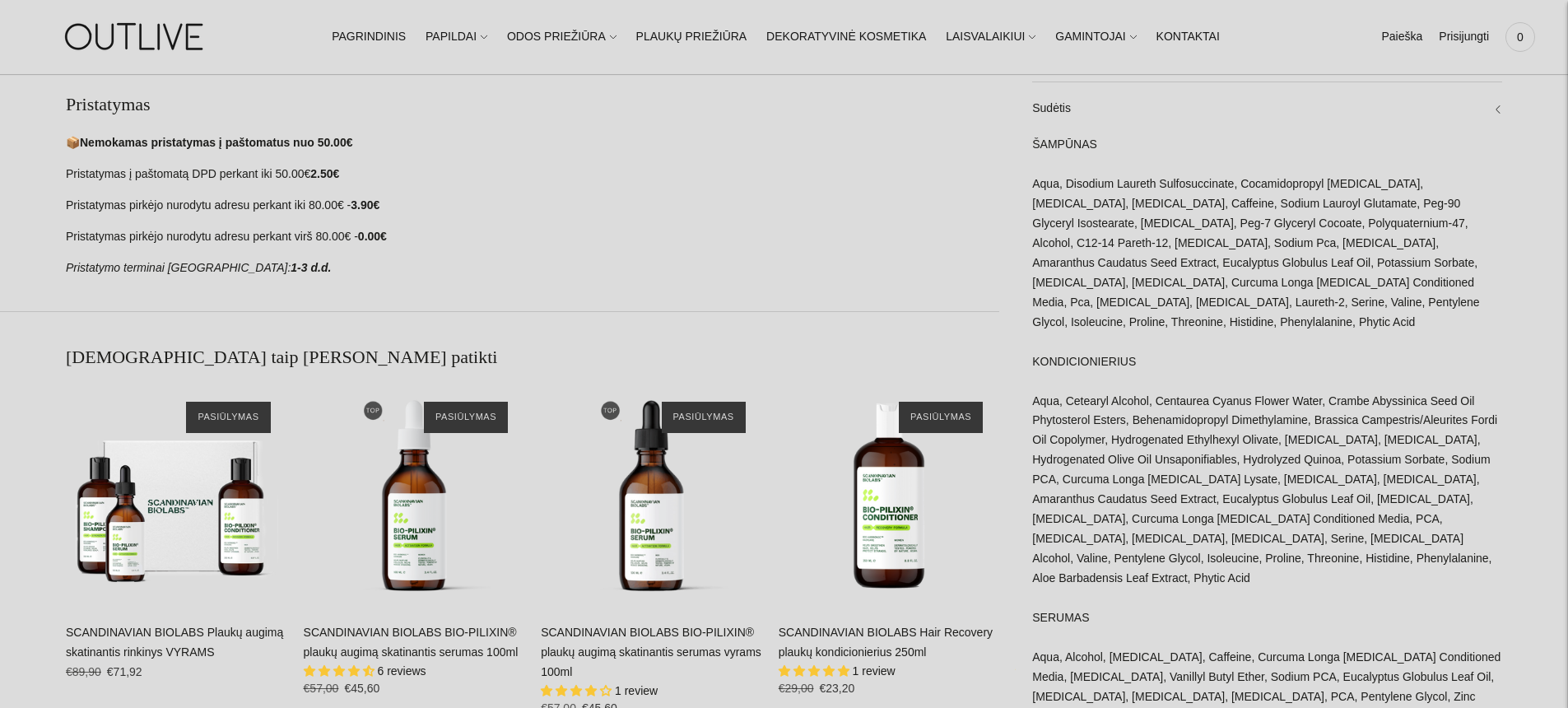
scroll to position [1030, 0]
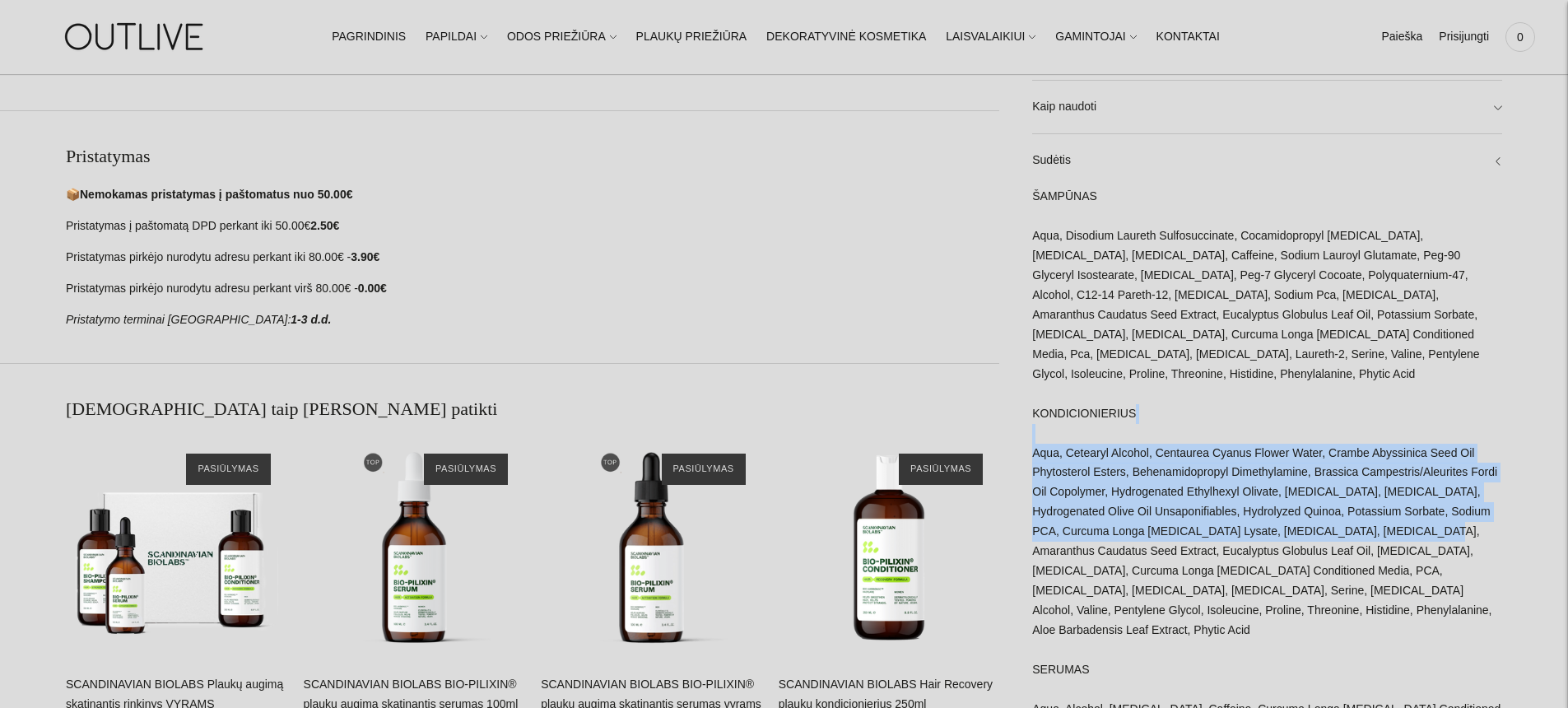
drag, startPoint x: 1030, startPoint y: 199, endPoint x: 1180, endPoint y: 444, distance: 287.3
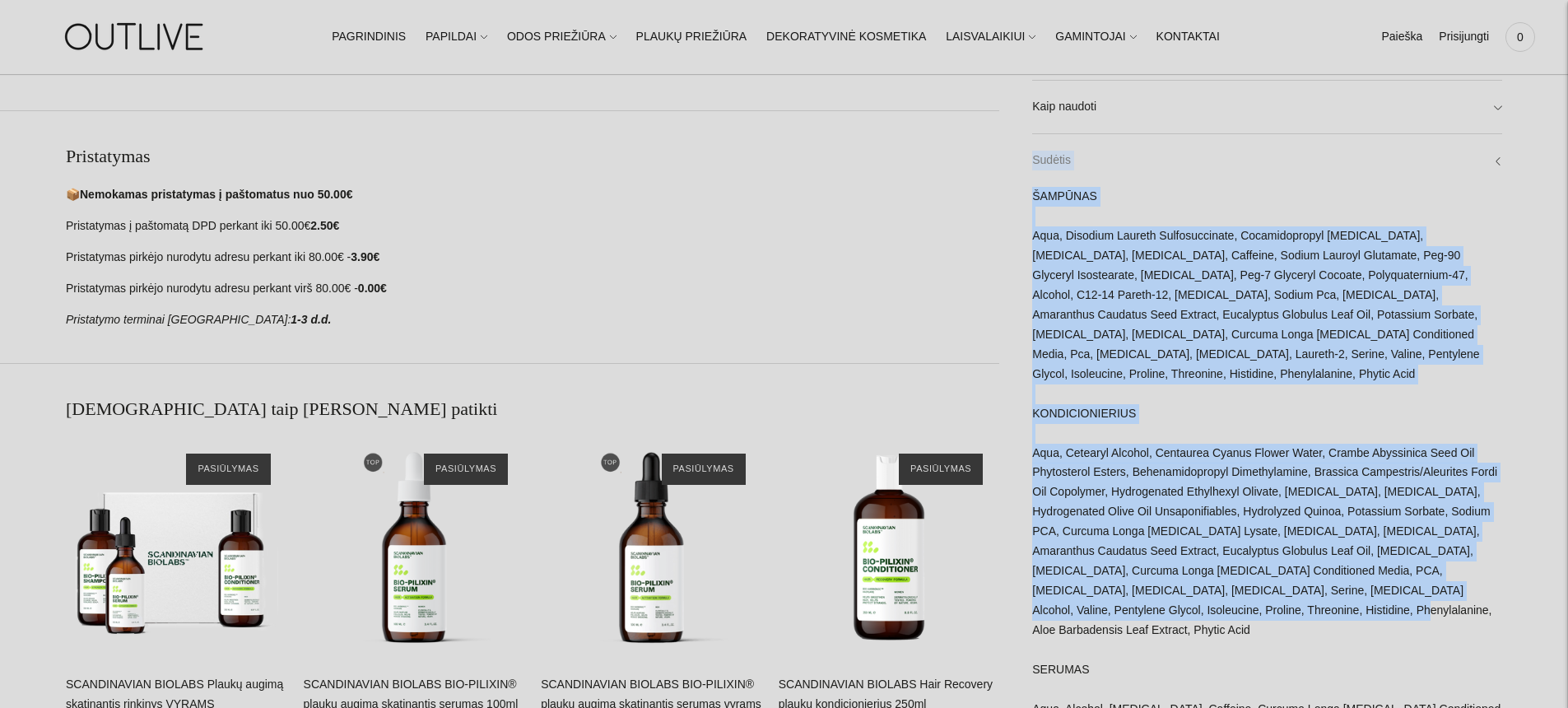
drag, startPoint x: 1363, startPoint y: 631, endPoint x: 1033, endPoint y: 200, distance: 542.8
click at [1033, 200] on div "Sudėtis ŠAMPŪNAS Aqua, Disodium Laureth Sulfosuccinate, Cocamidopropyl Betaine,…" at bounding box center [1267, 474] width 470 height 680
copy div "Sudėtis ŠAMPŪNAS Aqua, Disodium Laureth Sulfosuccinate, Cocamidopropyl Betaine,…"
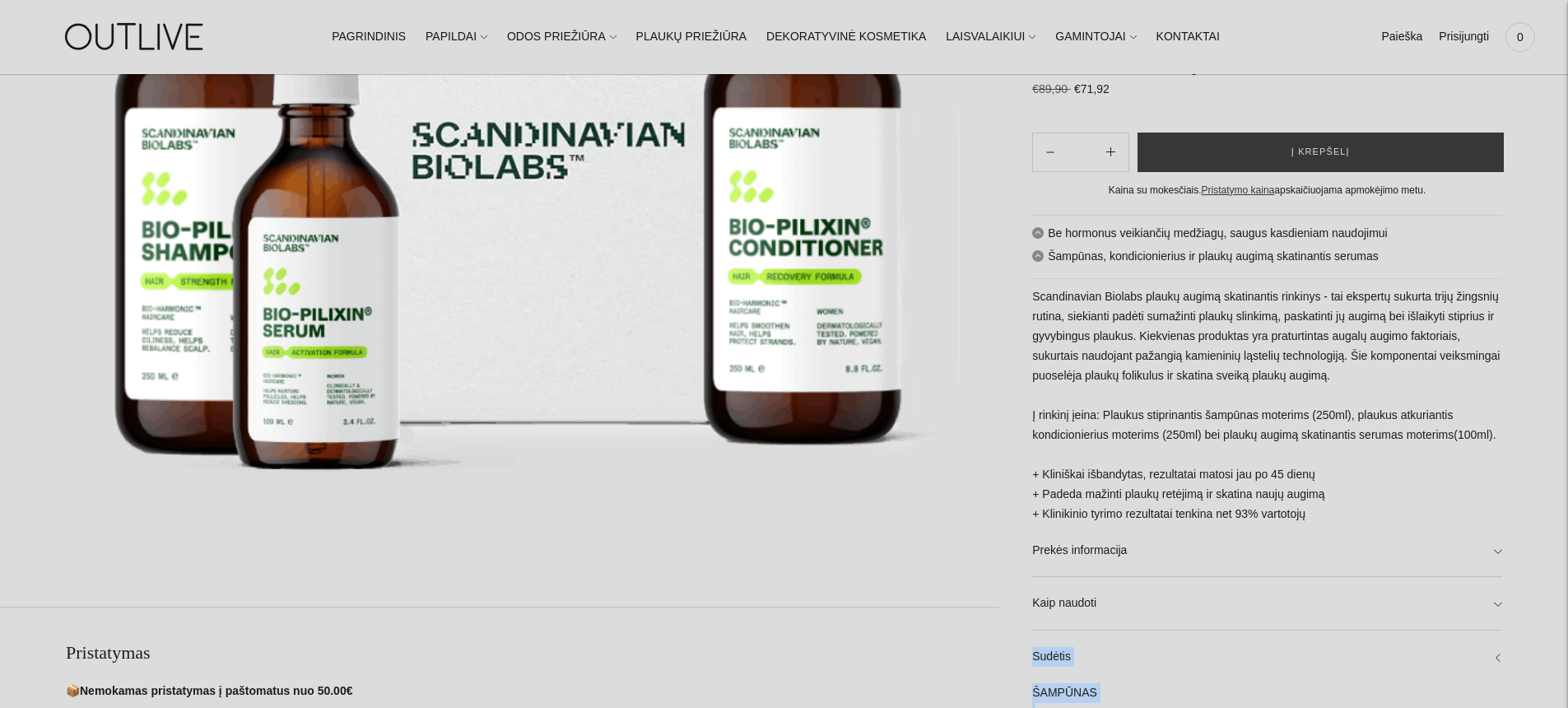
scroll to position [0, 0]
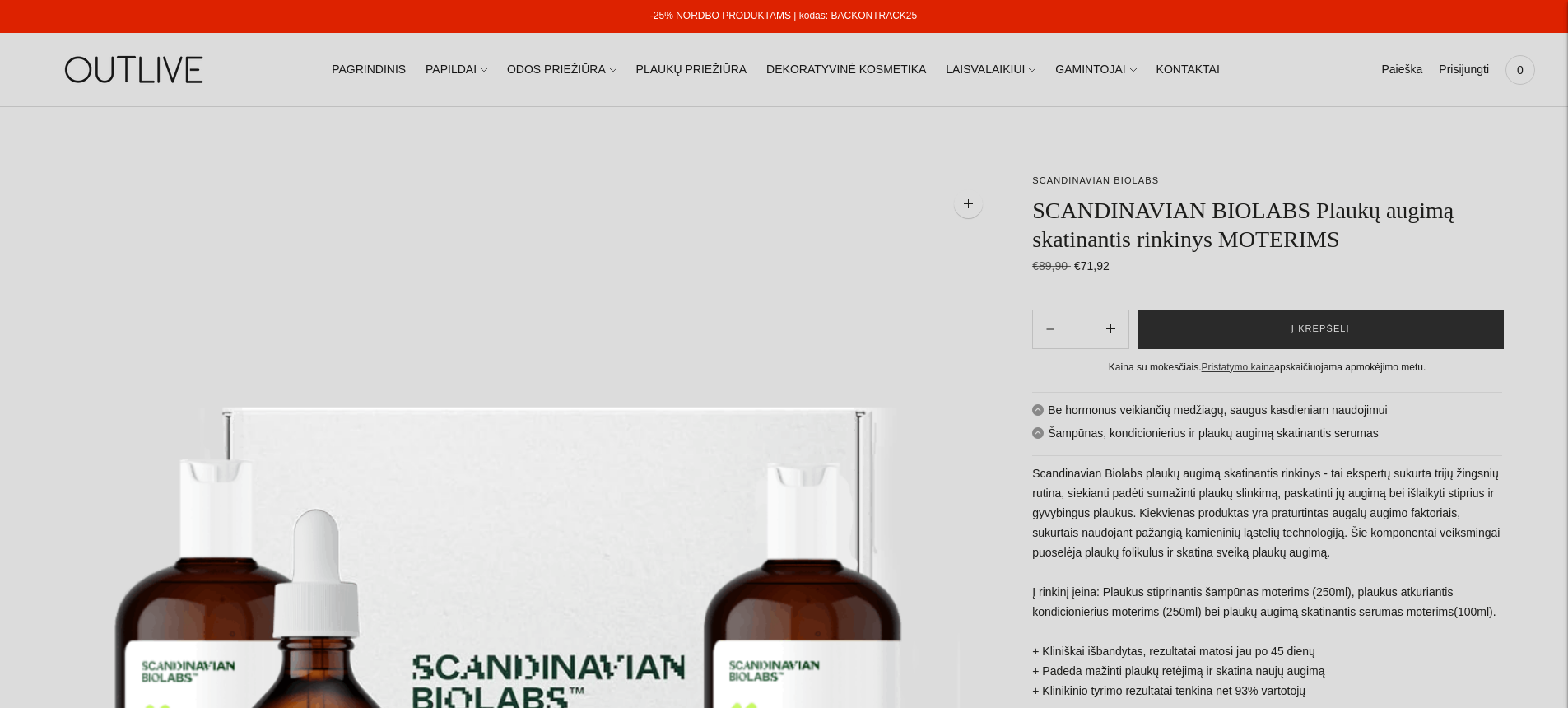
click at [1250, 324] on button "Į krepšelį" at bounding box center [1320, 330] width 366 height 39
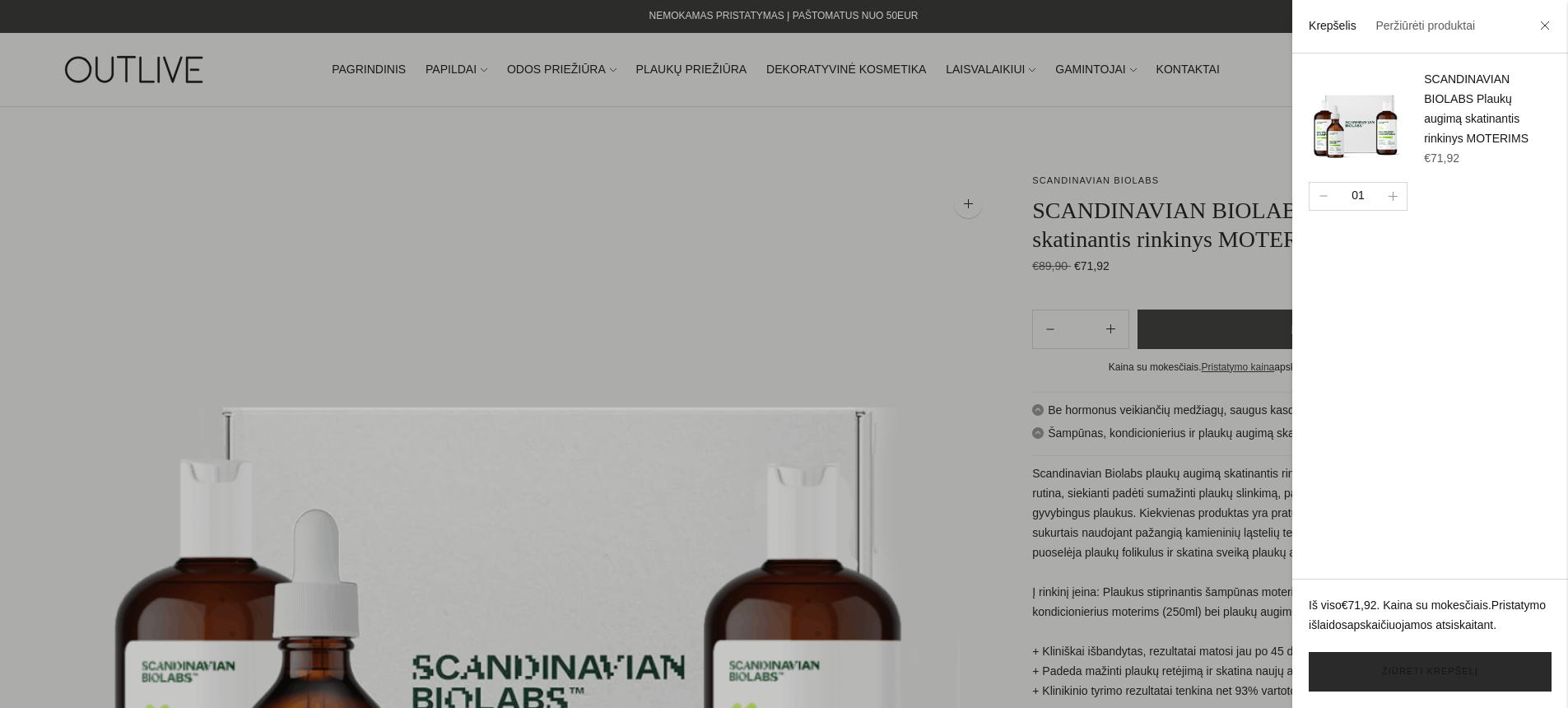
click at [1416, 669] on link "Žiūrėti krepšelį" at bounding box center [1430, 672] width 243 height 39
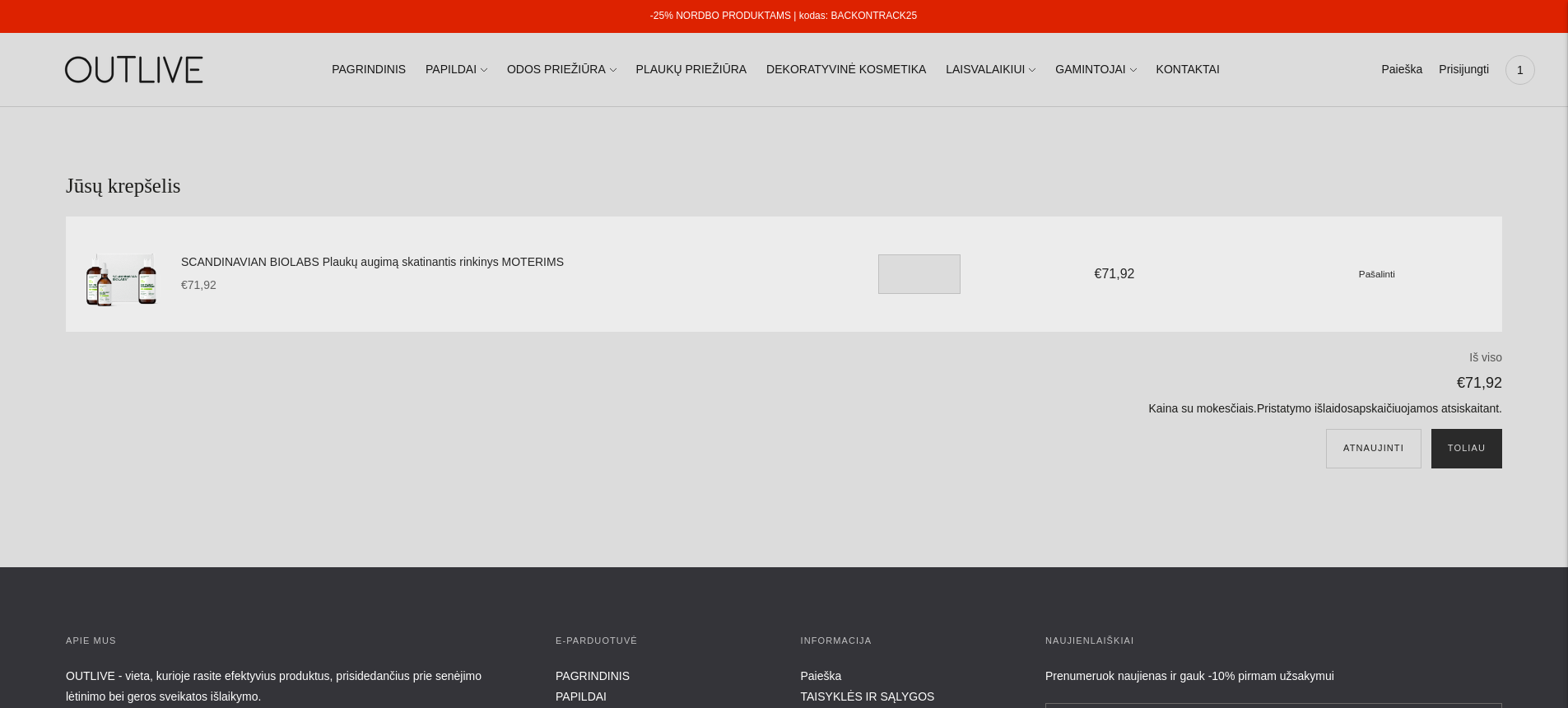
click at [1471, 446] on button "Toliau" at bounding box center [1467, 449] width 71 height 39
